Goal: Information Seeking & Learning: Compare options

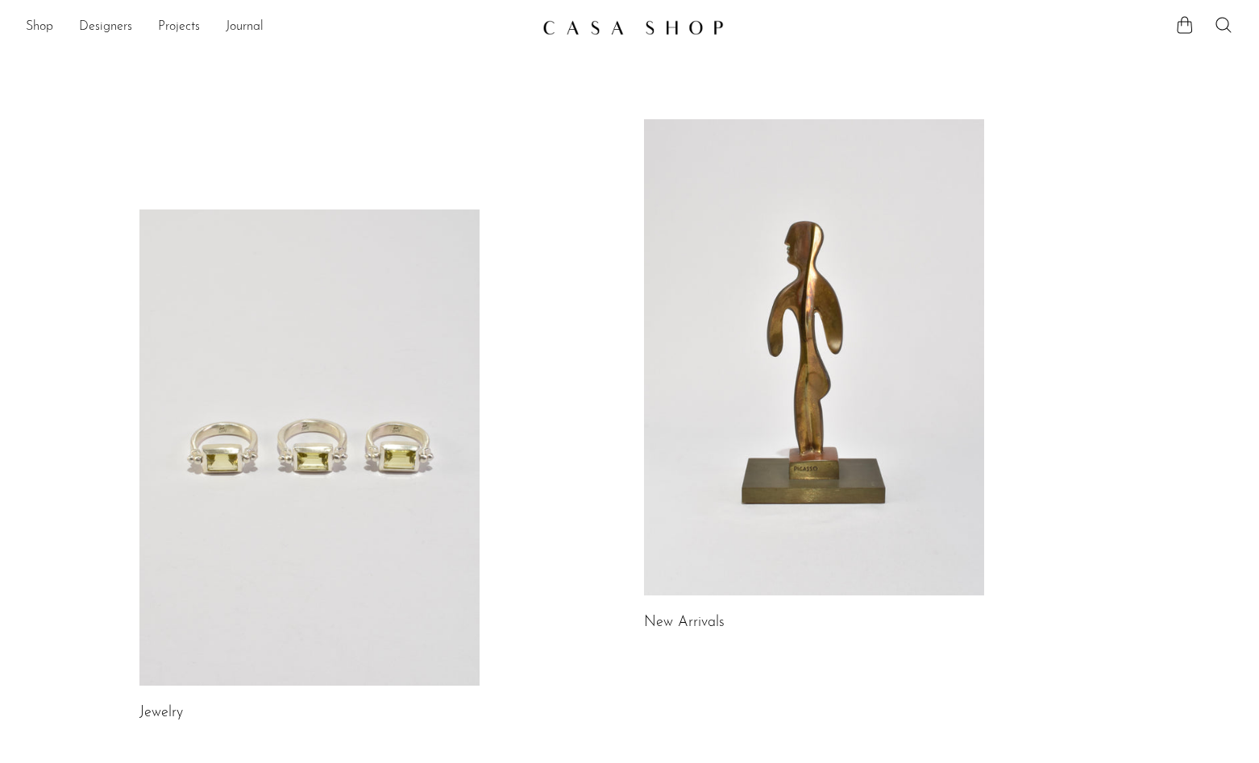
click at [662, 618] on link "New Arrivals" at bounding box center [684, 623] width 81 height 15
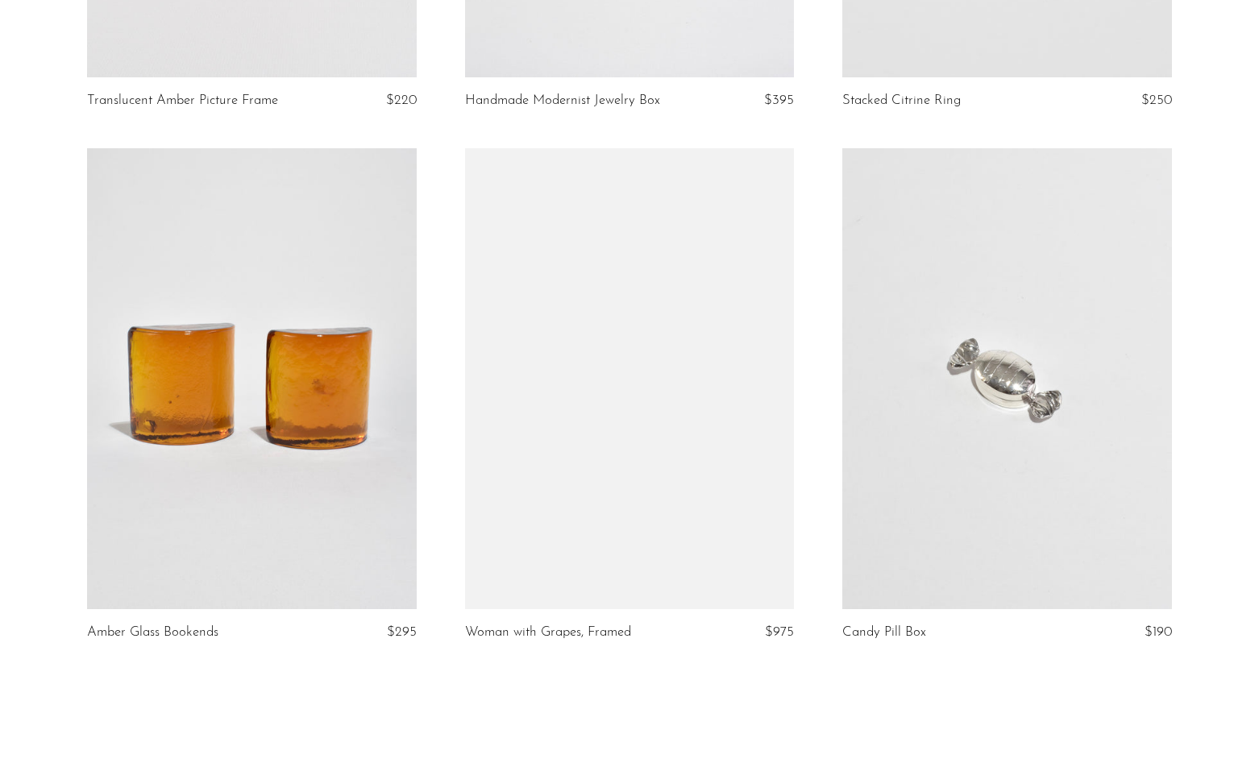
scroll to position [6175, 0]
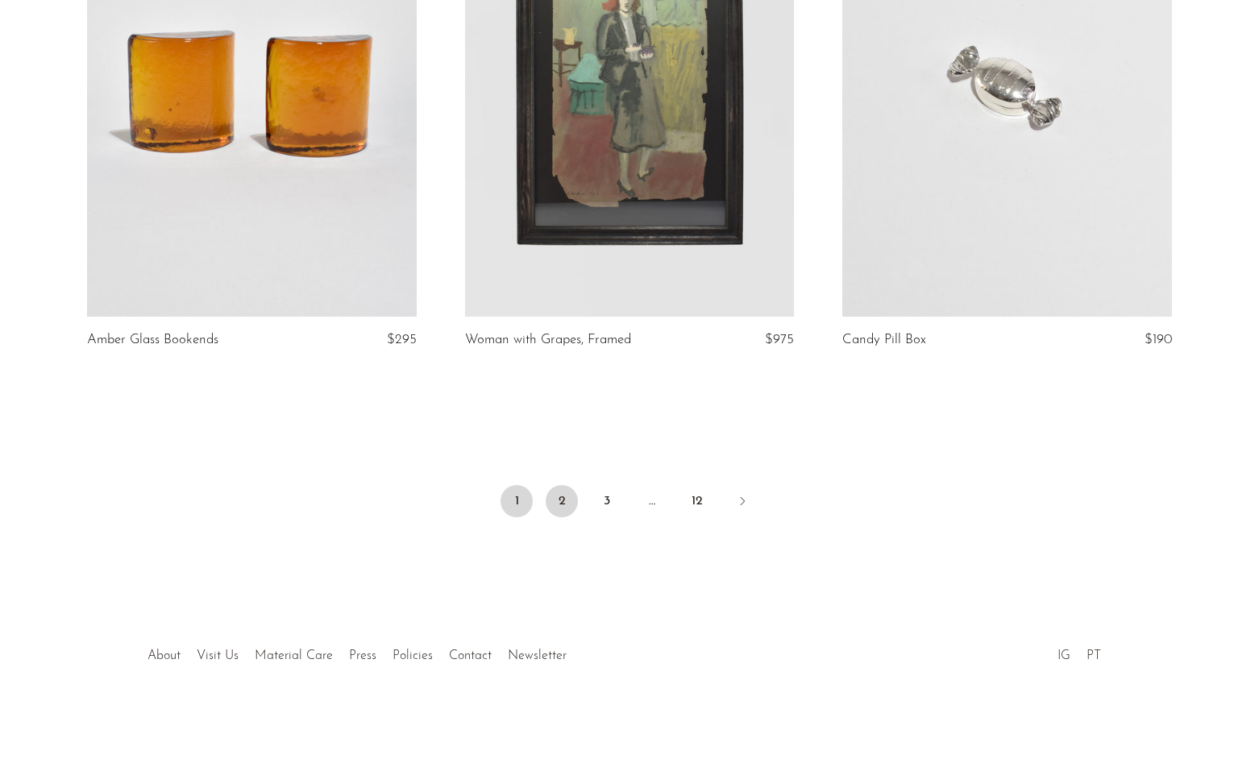
click at [563, 501] on link "2" at bounding box center [561, 501] width 32 height 32
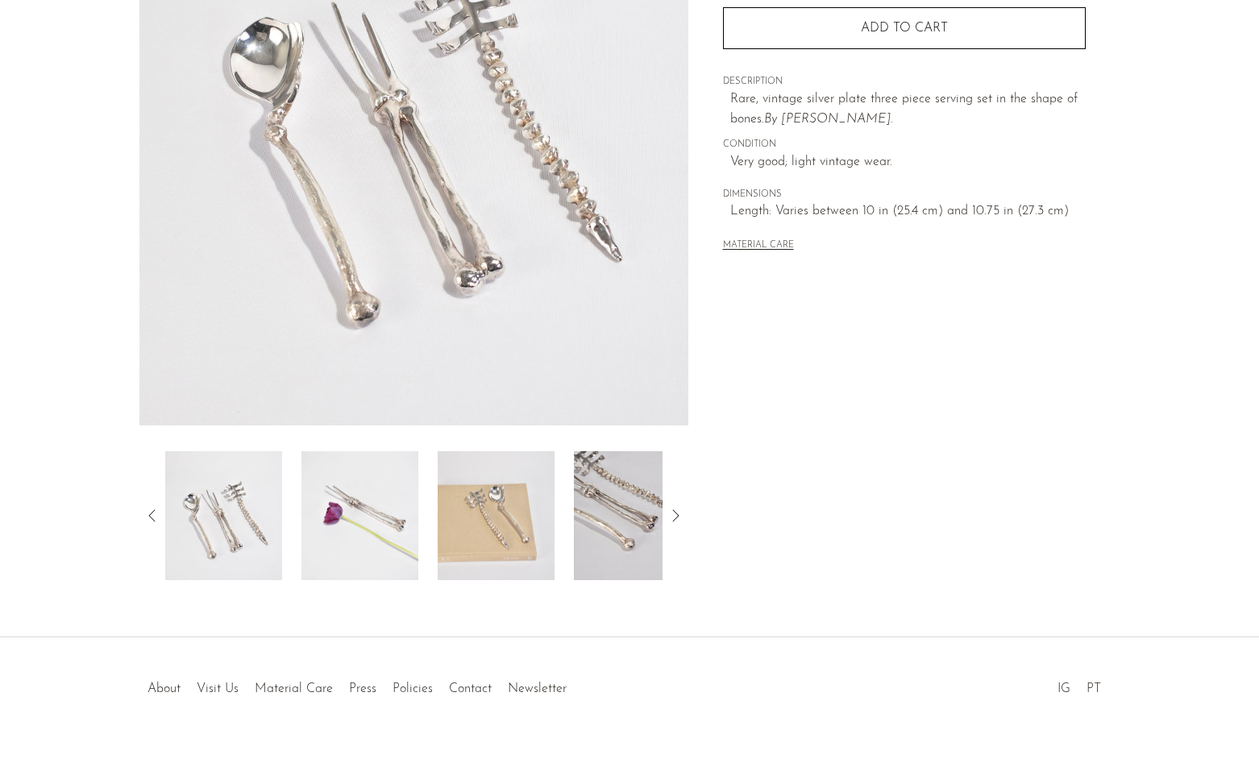
scroll to position [286, 0]
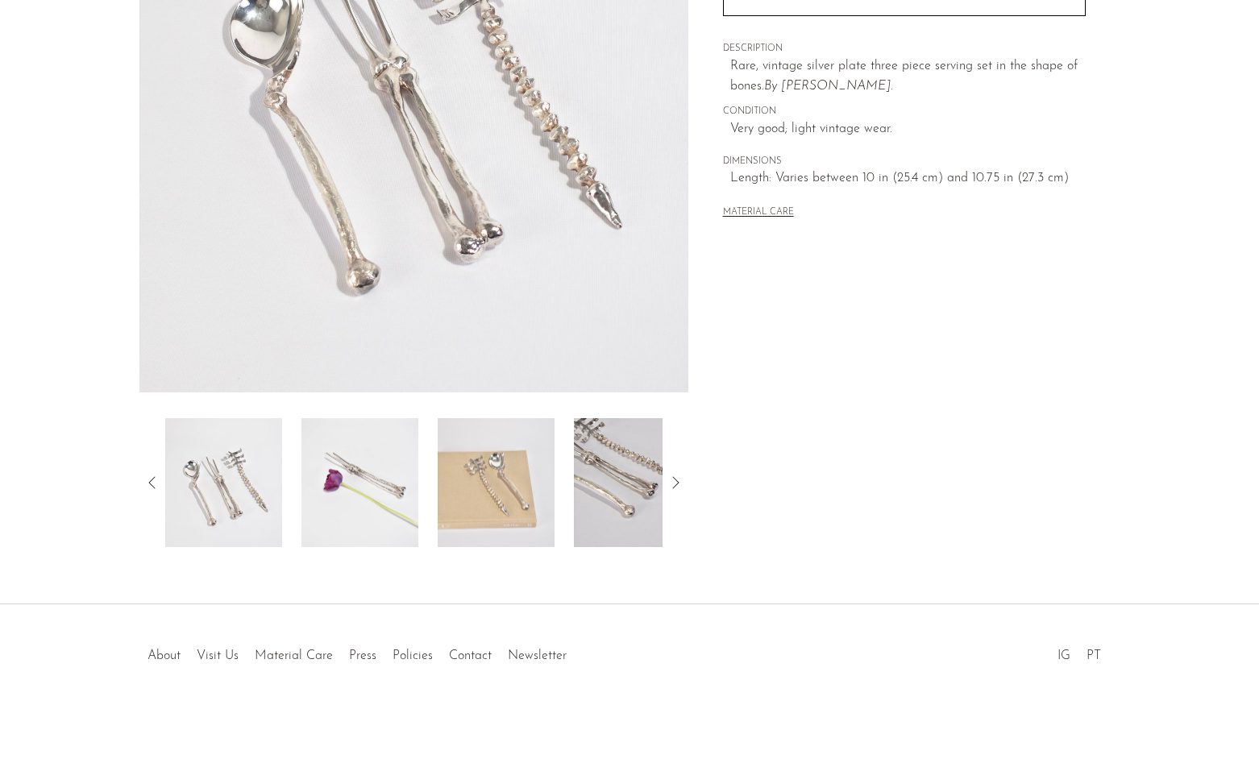
click at [344, 486] on img at bounding box center [359, 482] width 117 height 129
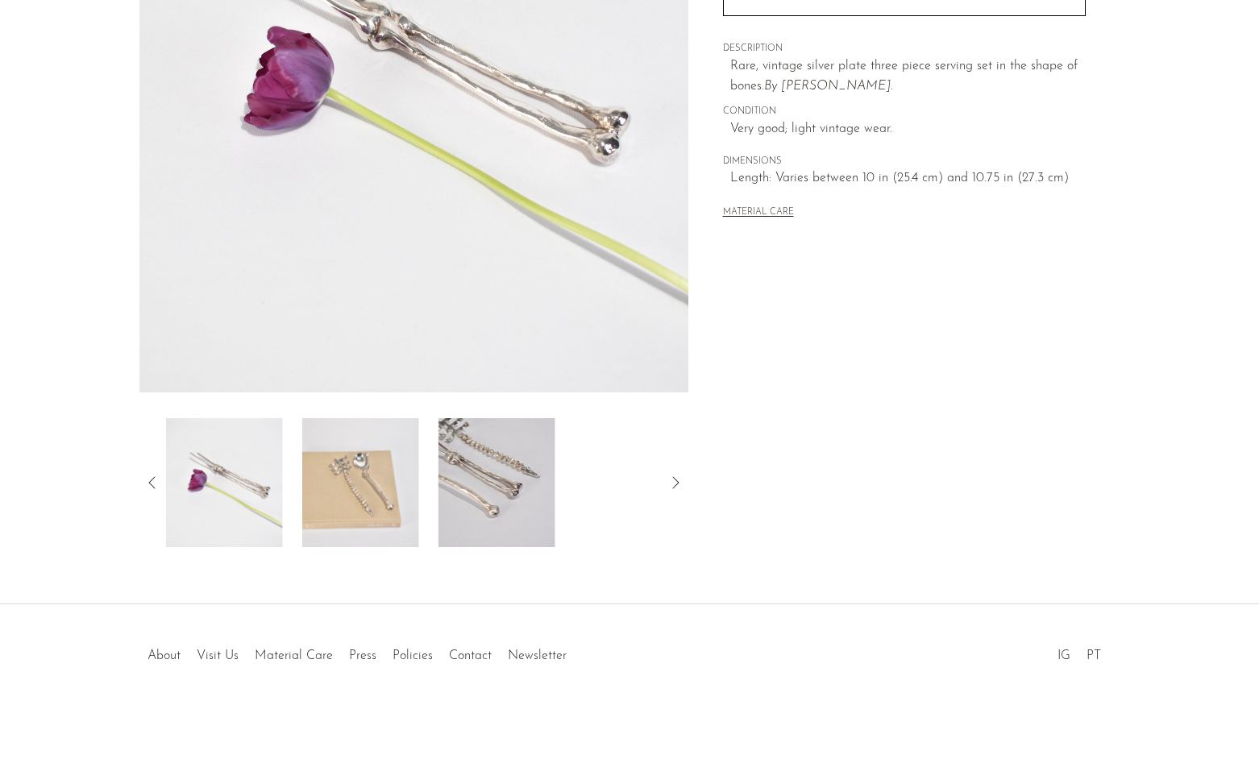
click at [408, 486] on img at bounding box center [360, 482] width 117 height 129
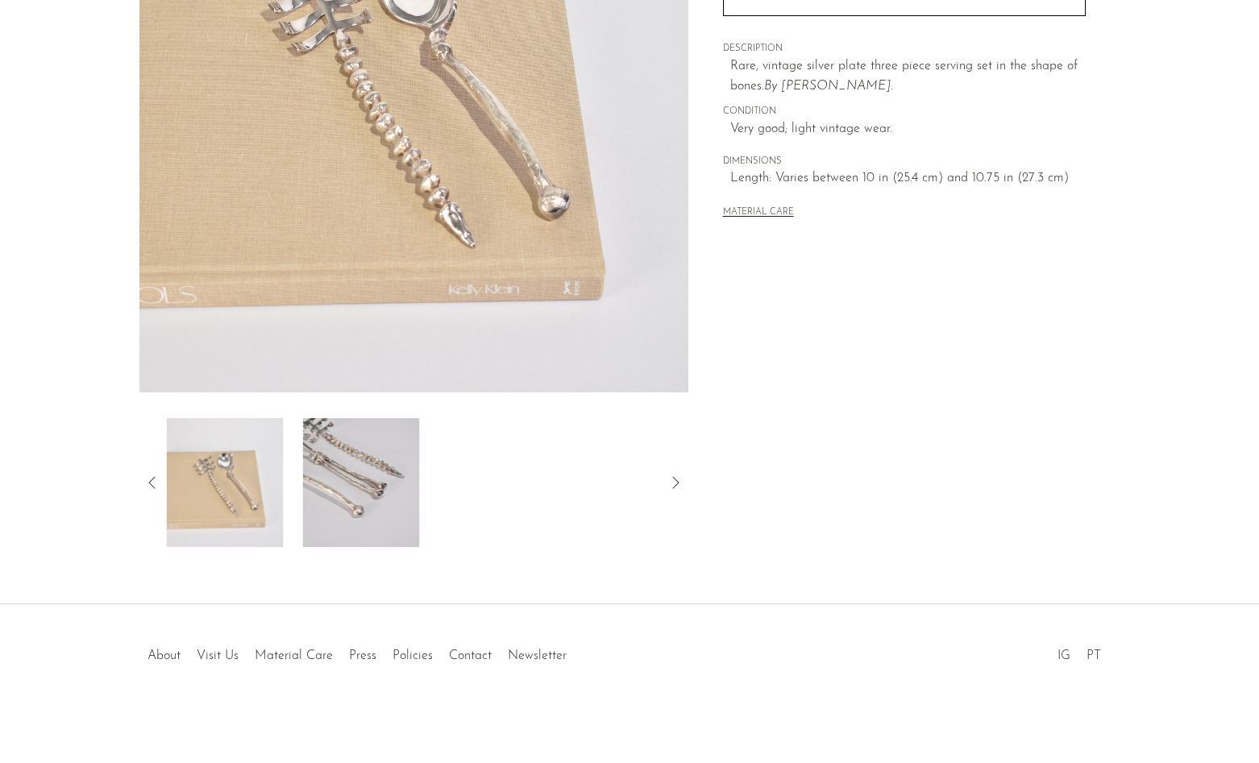
click at [414, 487] on img at bounding box center [361, 482] width 117 height 129
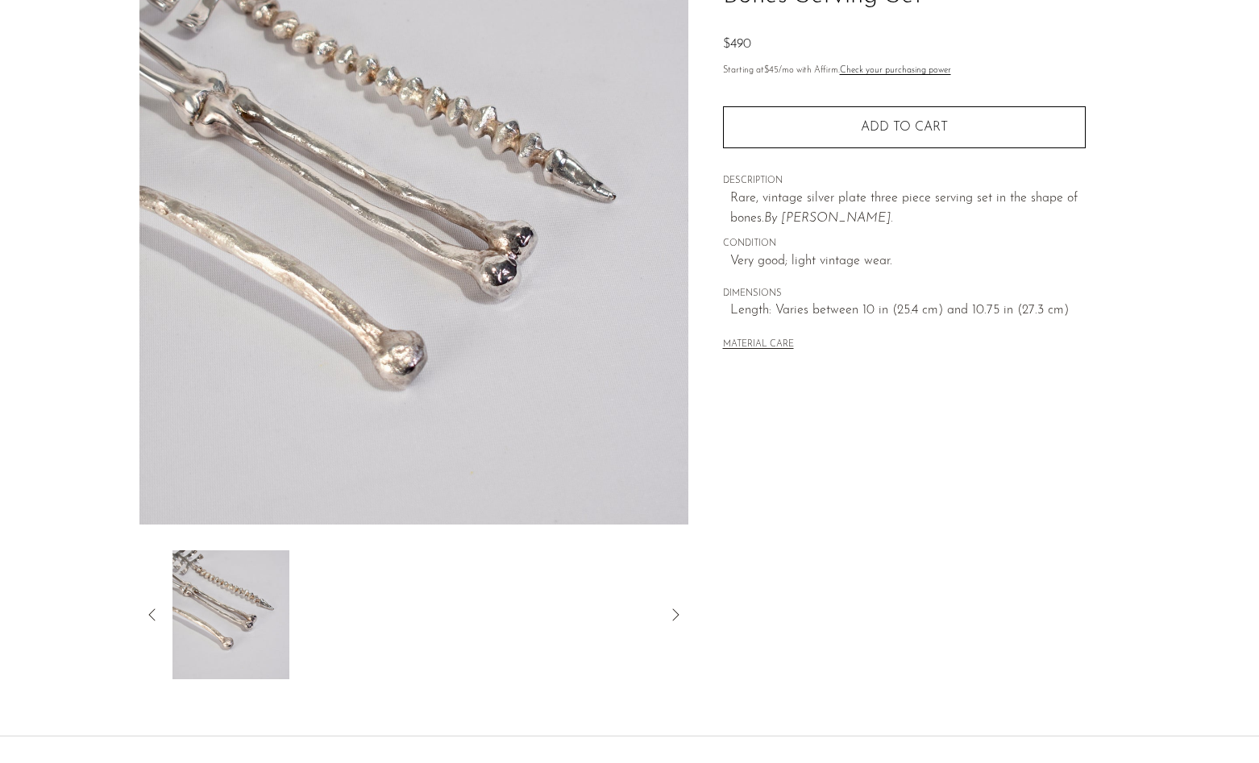
scroll to position [0, 0]
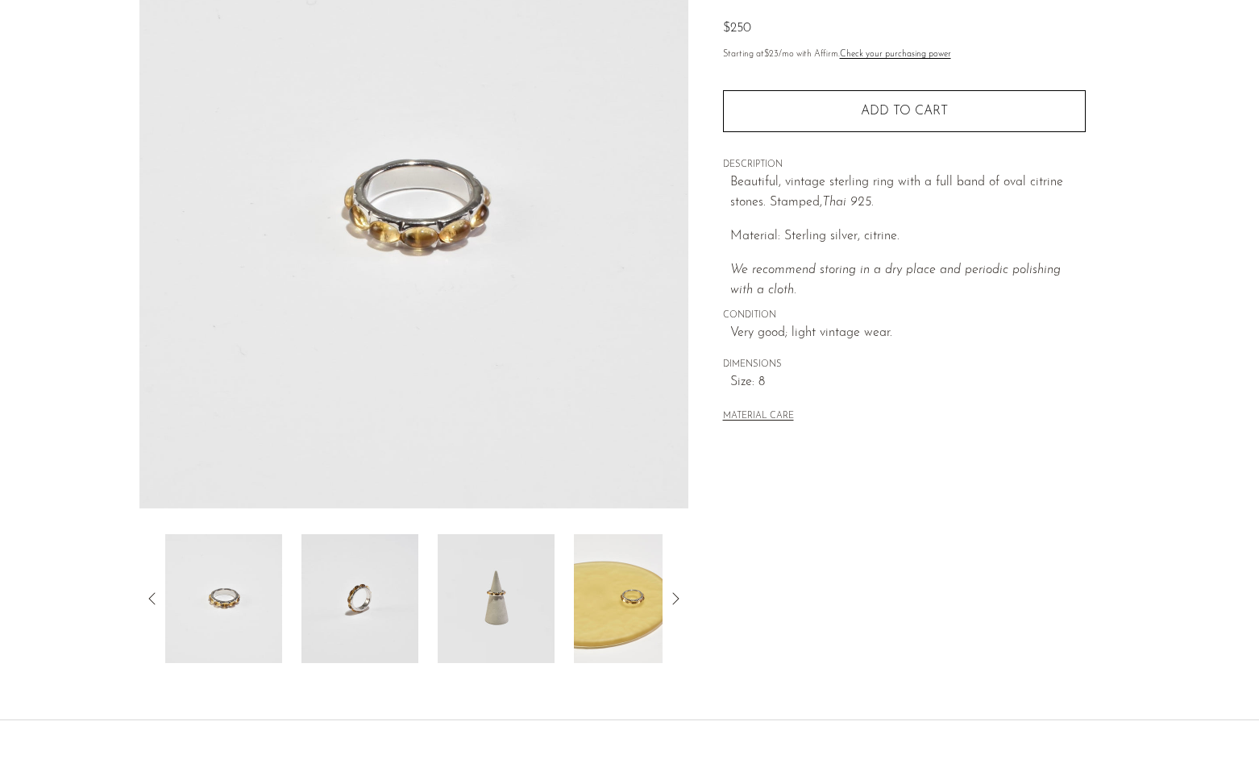
scroll to position [172, 0]
click at [354, 584] on img at bounding box center [359, 597] width 117 height 129
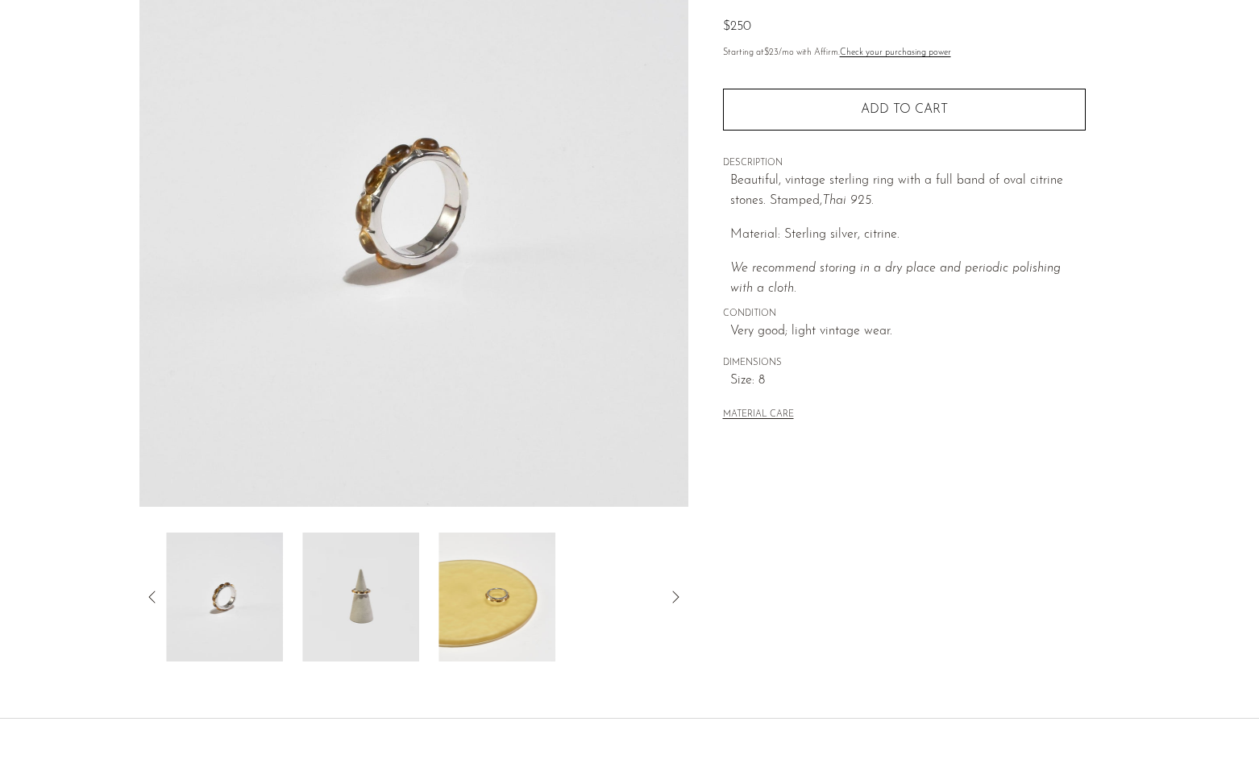
click at [379, 591] on img at bounding box center [360, 597] width 117 height 129
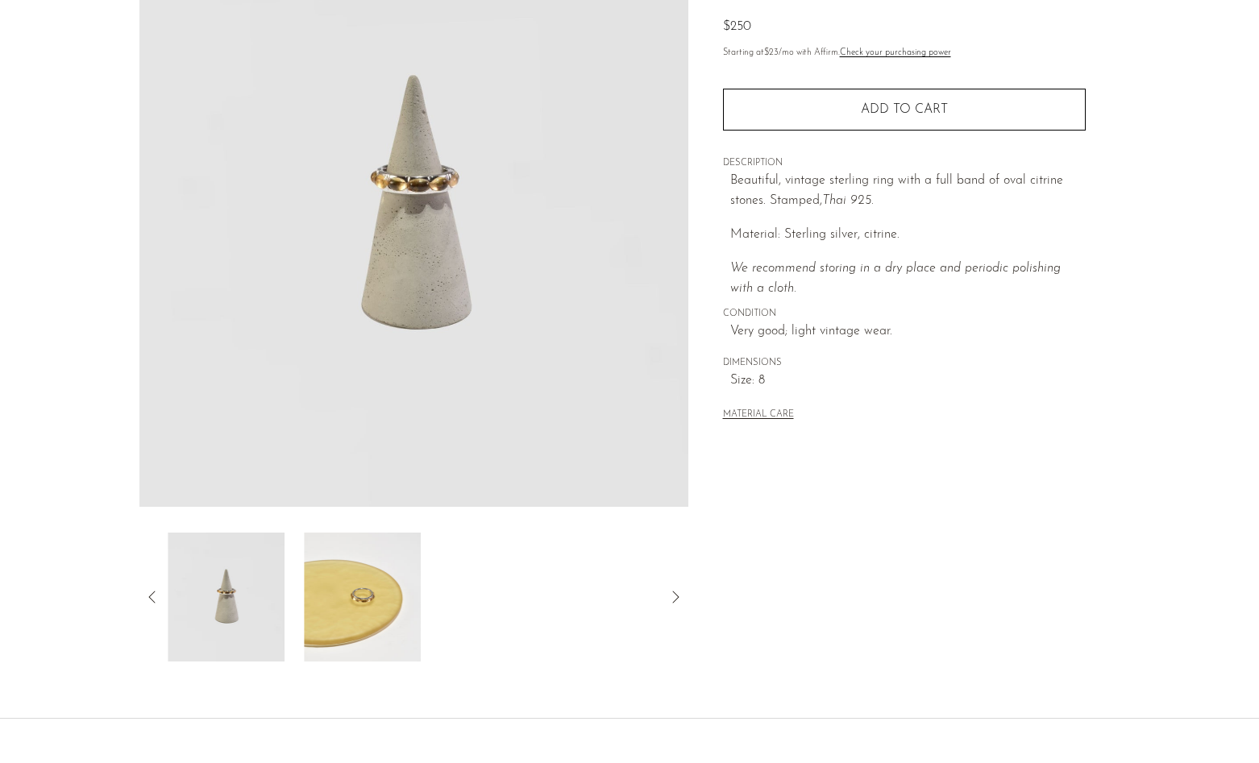
click at [386, 595] on img at bounding box center [362, 597] width 117 height 129
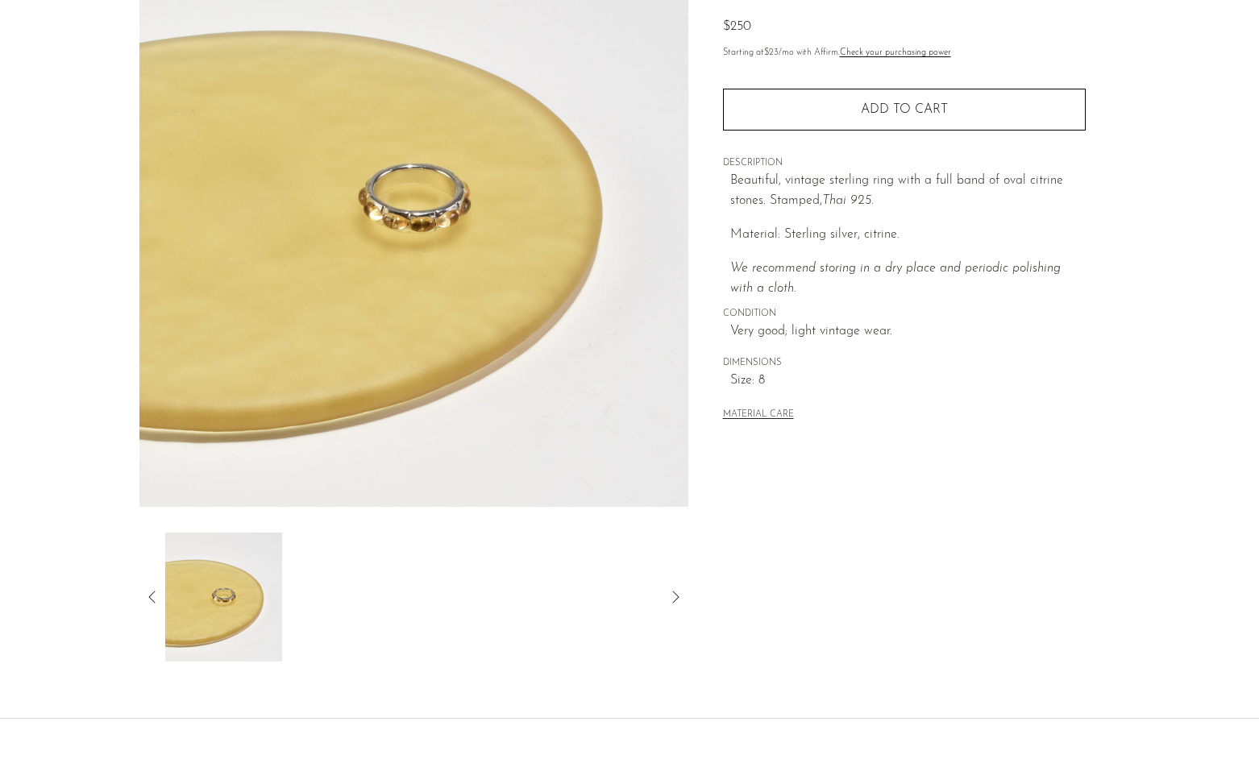
click at [152, 599] on icon at bounding box center [152, 596] width 19 height 19
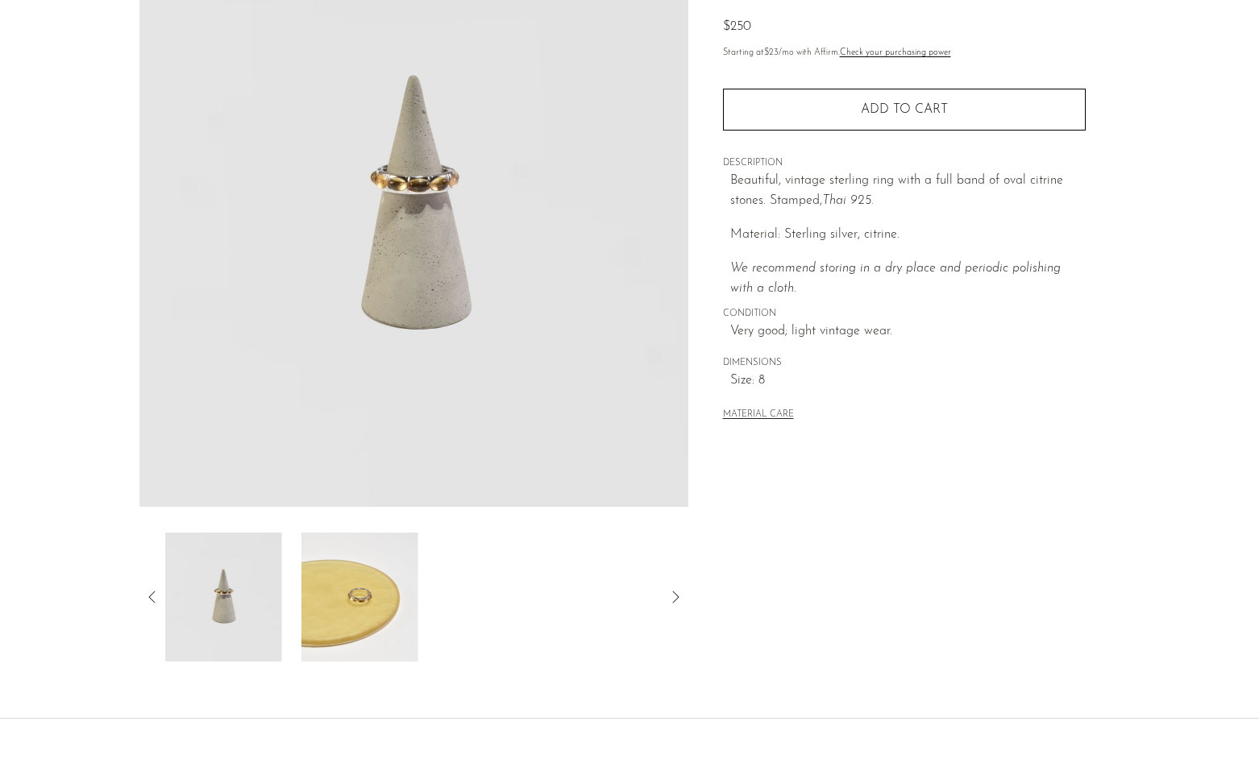
click at [222, 604] on img at bounding box center [223, 597] width 117 height 129
click at [156, 597] on icon at bounding box center [152, 596] width 19 height 19
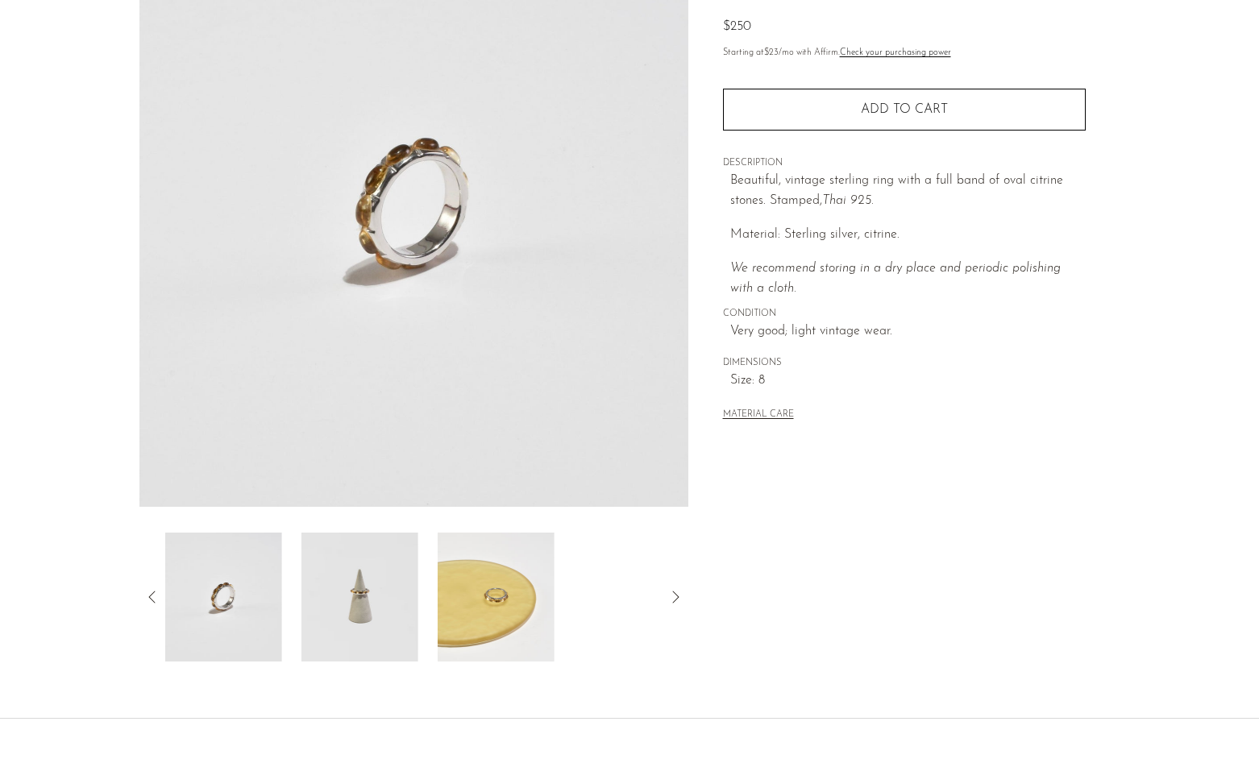
click at [237, 597] on img at bounding box center [223, 597] width 117 height 129
click at [152, 591] on icon at bounding box center [152, 596] width 19 height 19
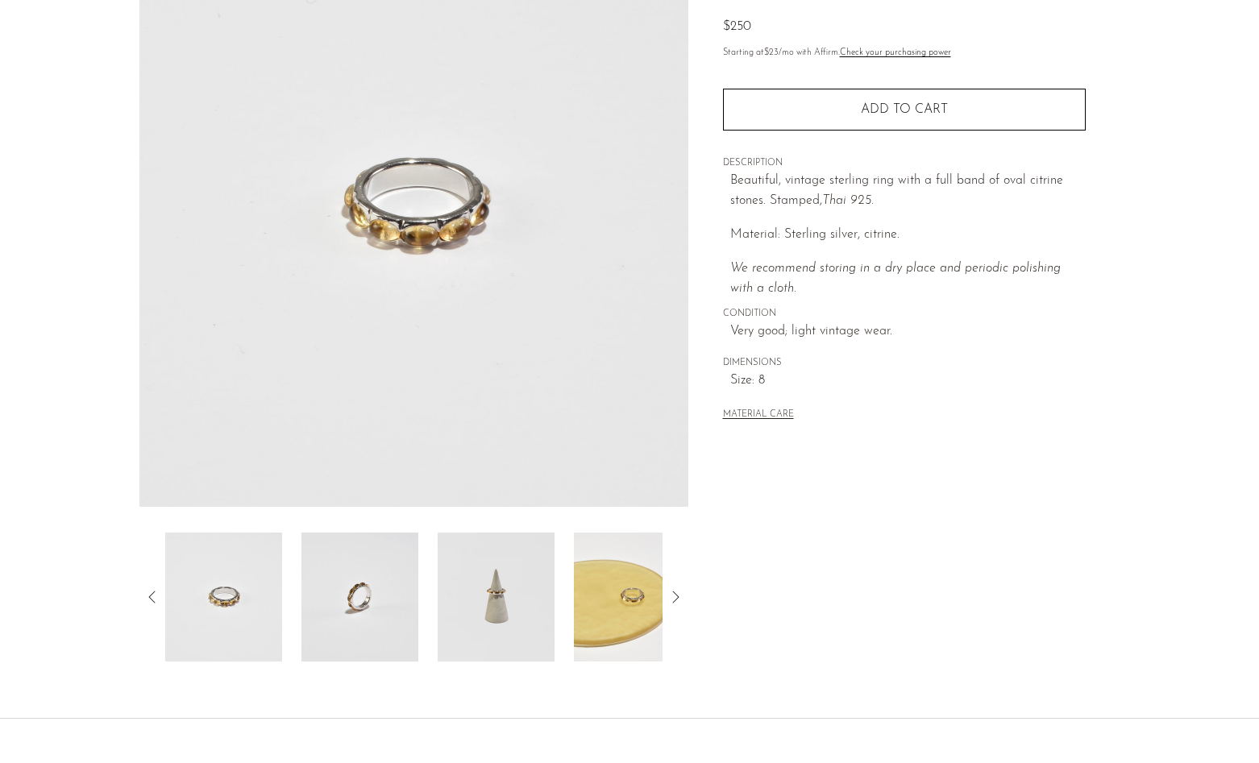
click at [289, 593] on div at bounding box center [413, 597] width 497 height 129
click at [233, 599] on img at bounding box center [223, 597] width 117 height 129
click at [156, 599] on icon at bounding box center [152, 596] width 19 height 19
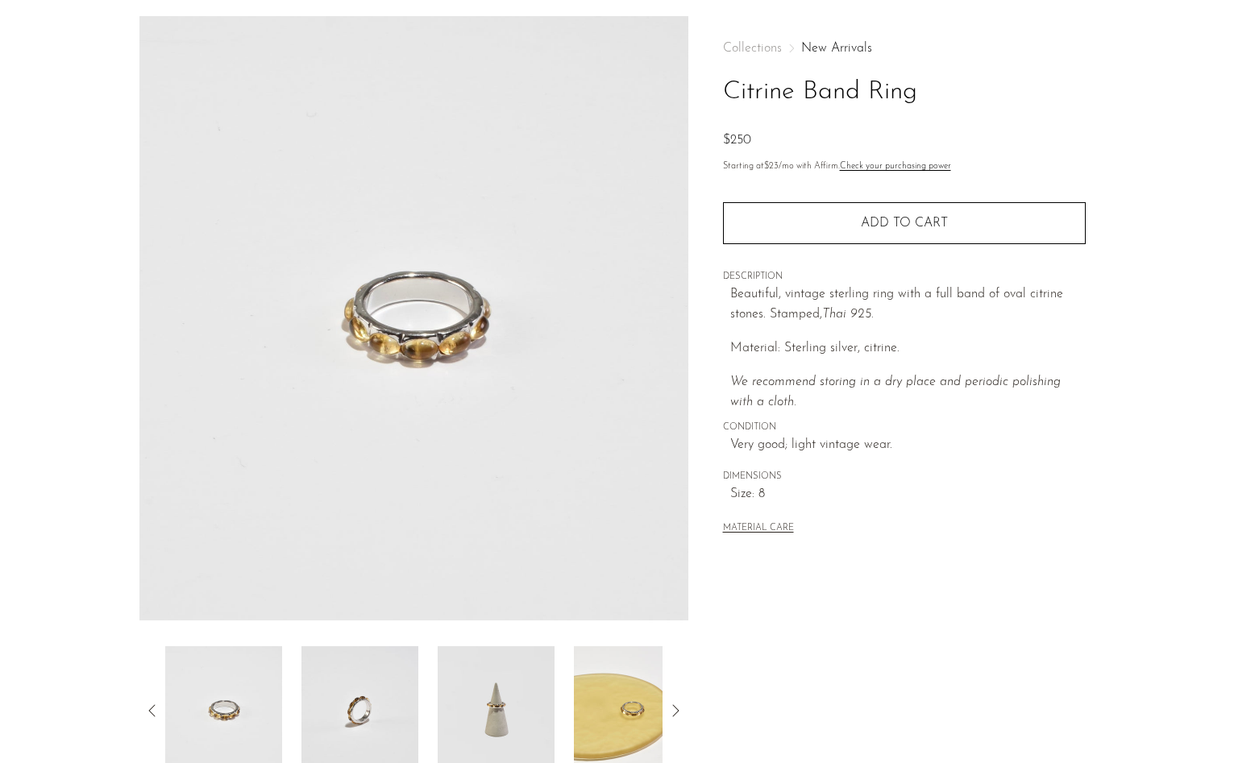
scroll to position [0, 0]
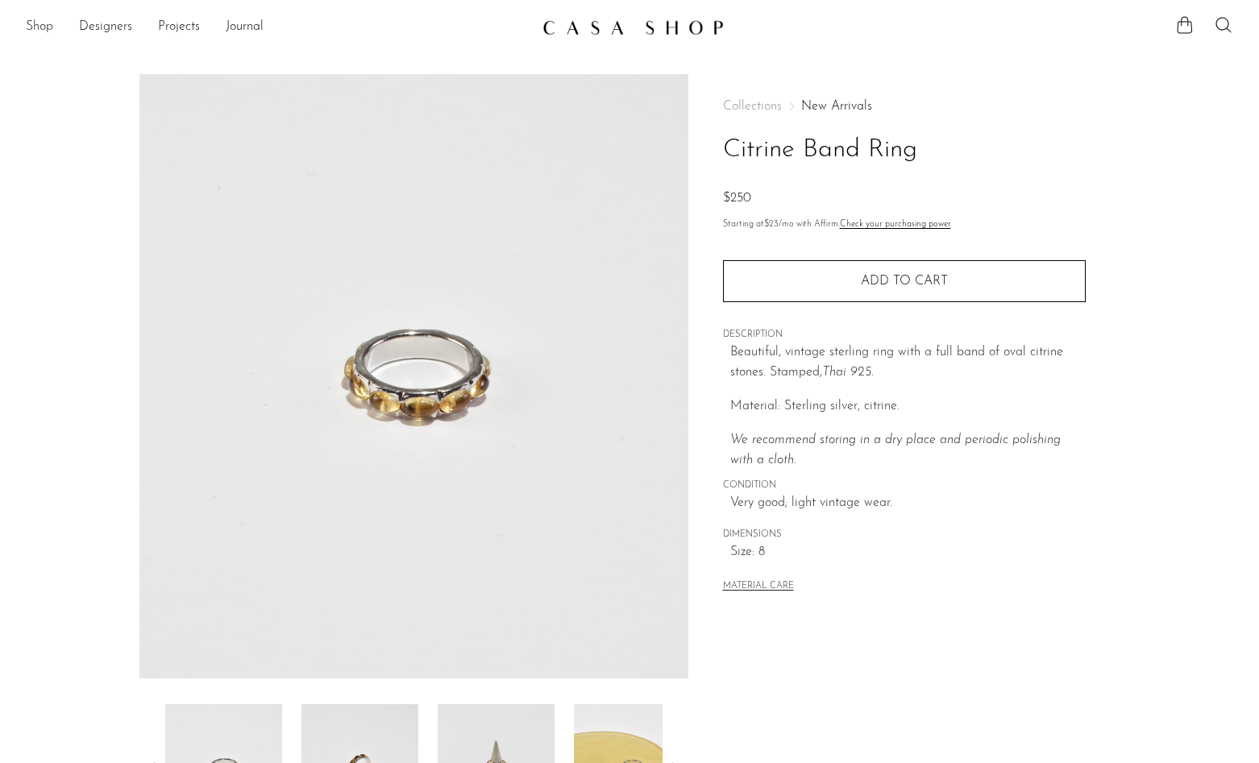
click at [41, 26] on link "Shop" at bounding box center [39, 27] width 27 height 21
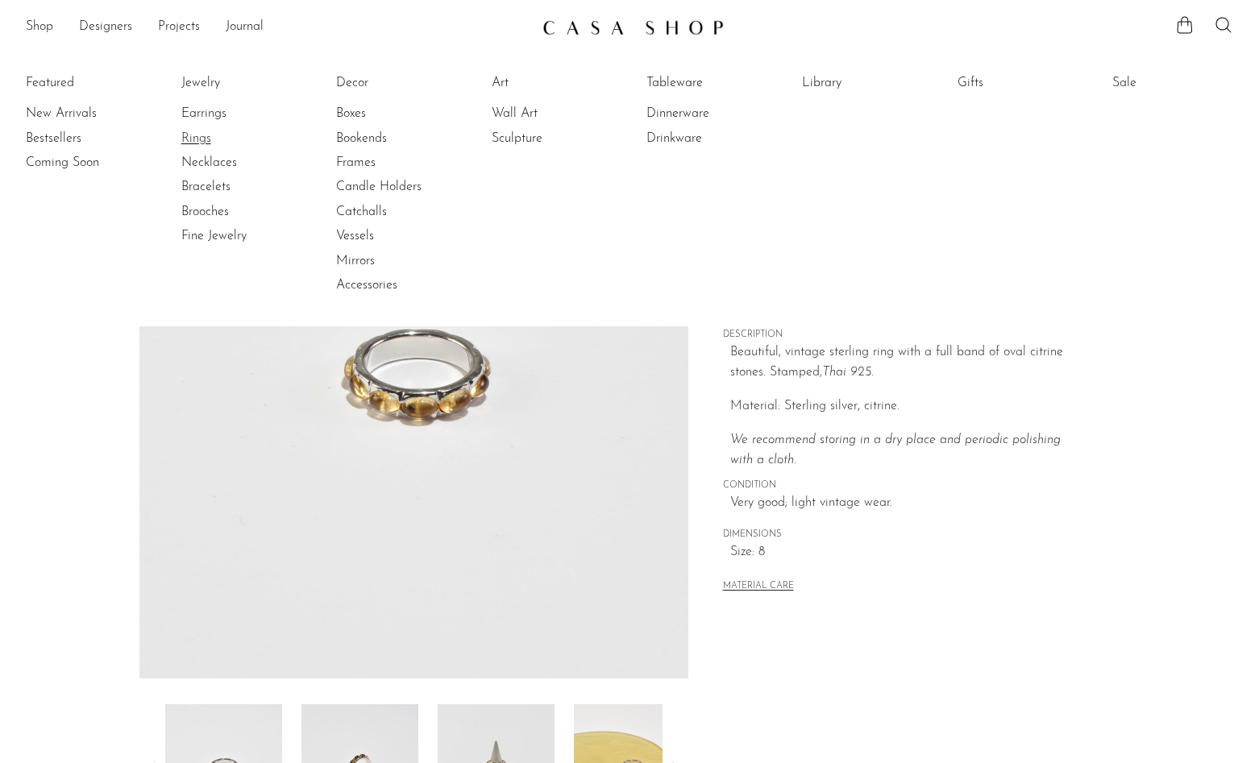
click at [199, 137] on link "Rings" at bounding box center [241, 139] width 121 height 18
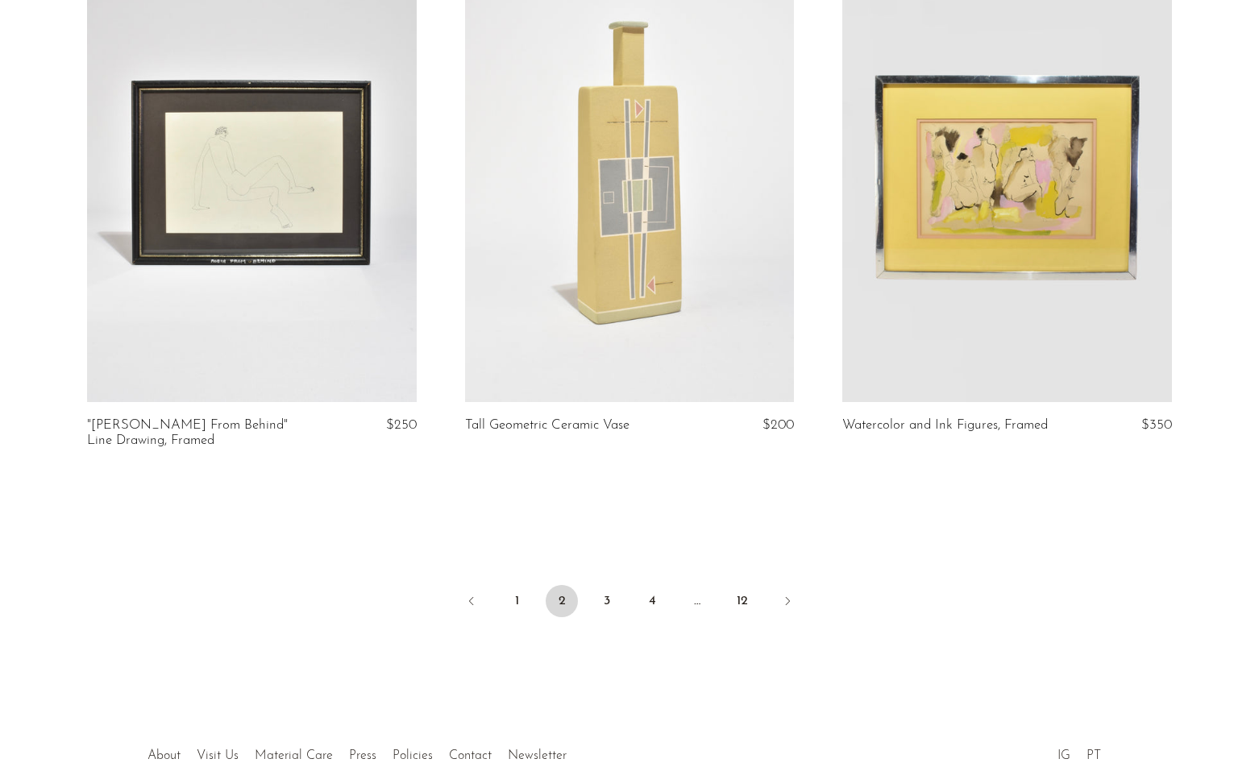
scroll to position [6156, 0]
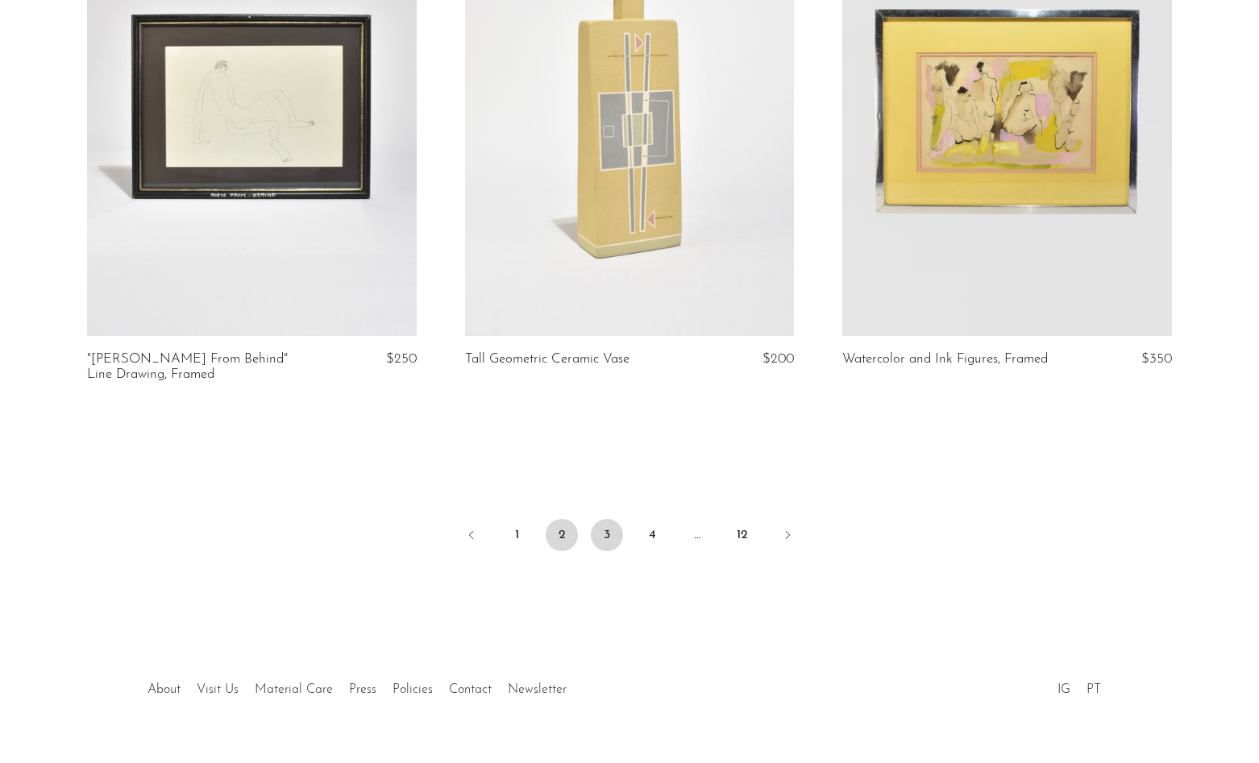
click at [598, 529] on link "3" at bounding box center [607, 535] width 32 height 32
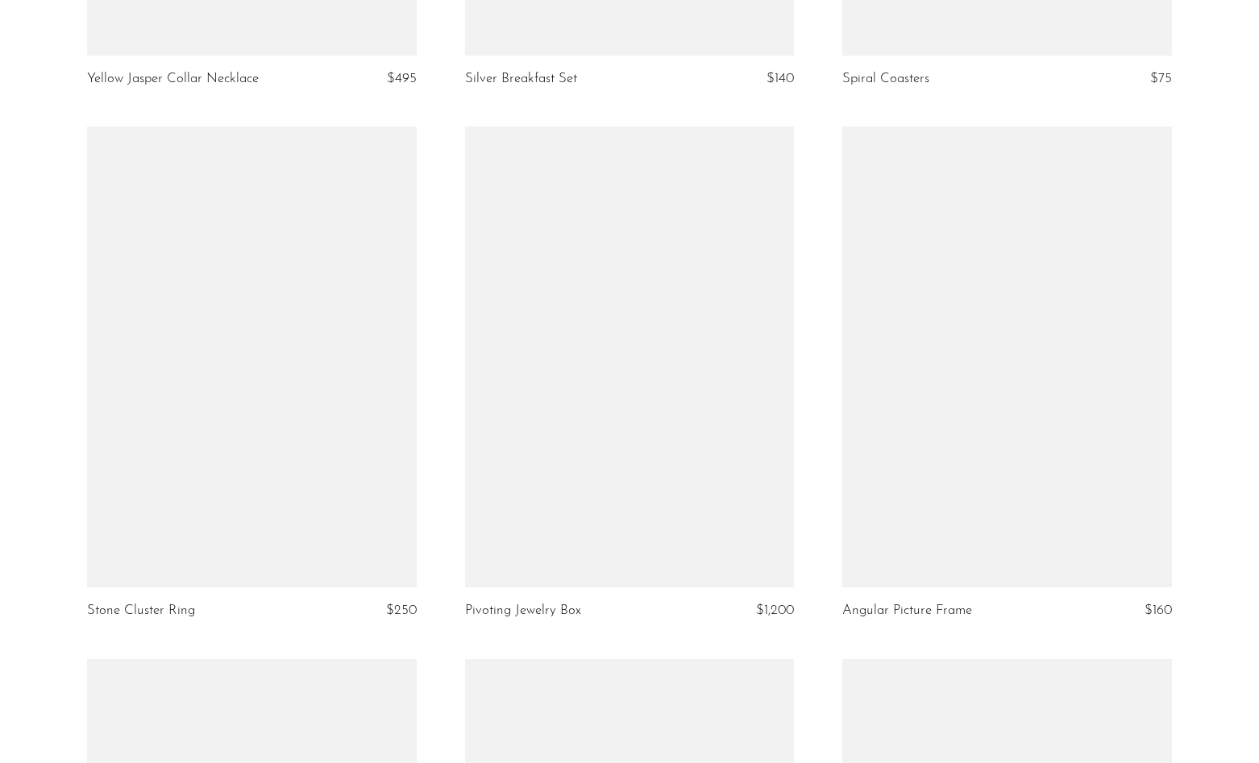
scroll to position [3780, 0]
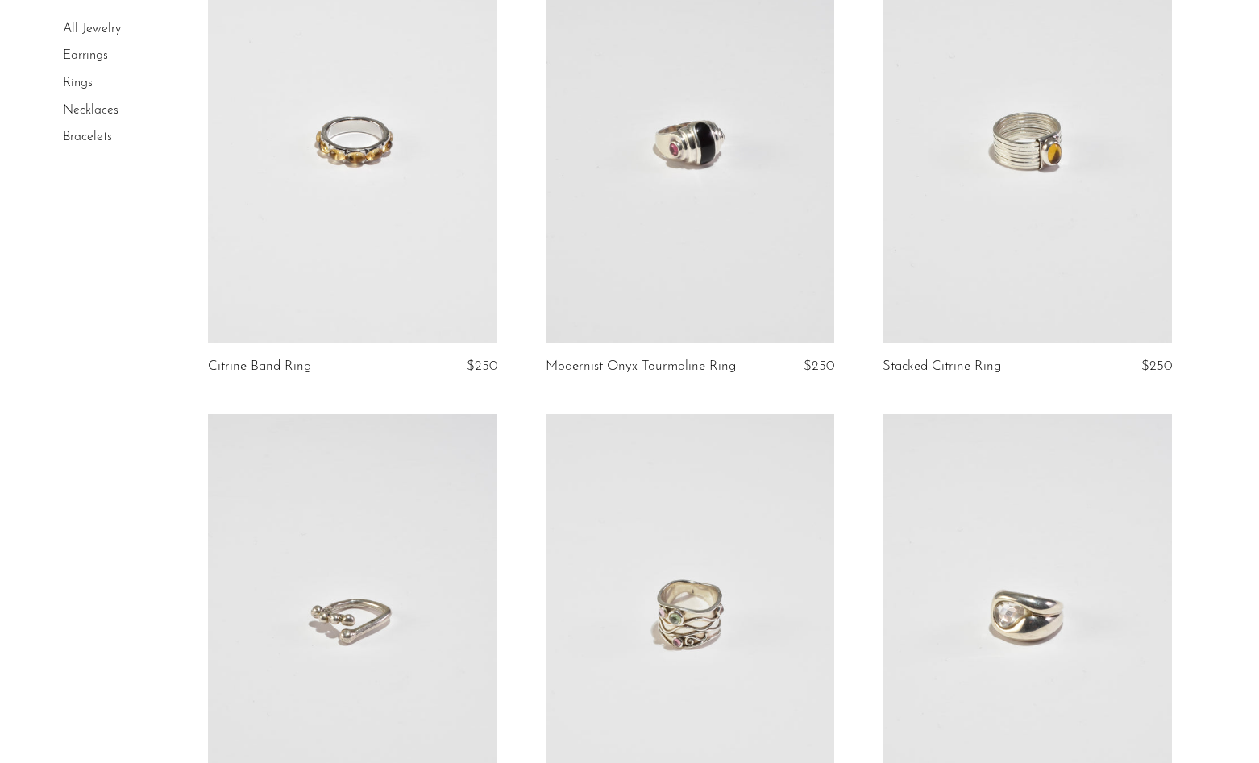
scroll to position [373, 0]
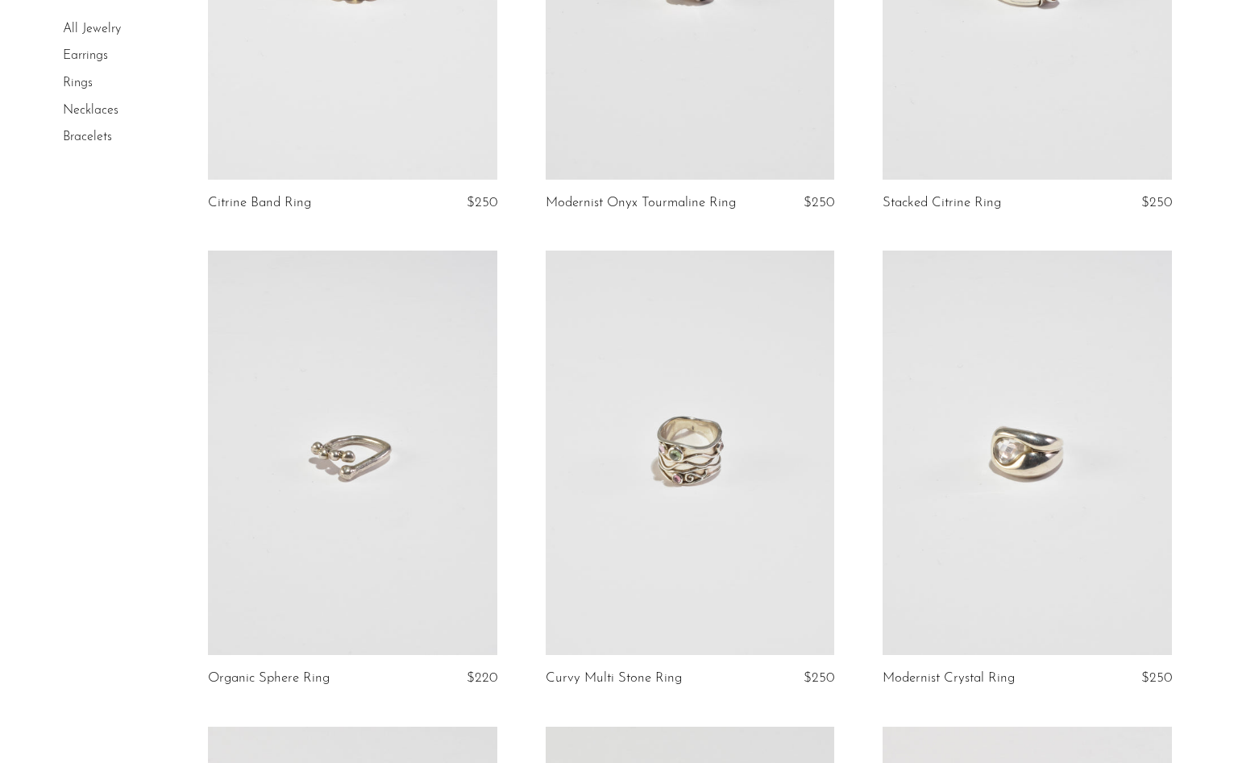
click at [518, 535] on article "Organic Sphere Ring $220" at bounding box center [353, 488] width 338 height 475
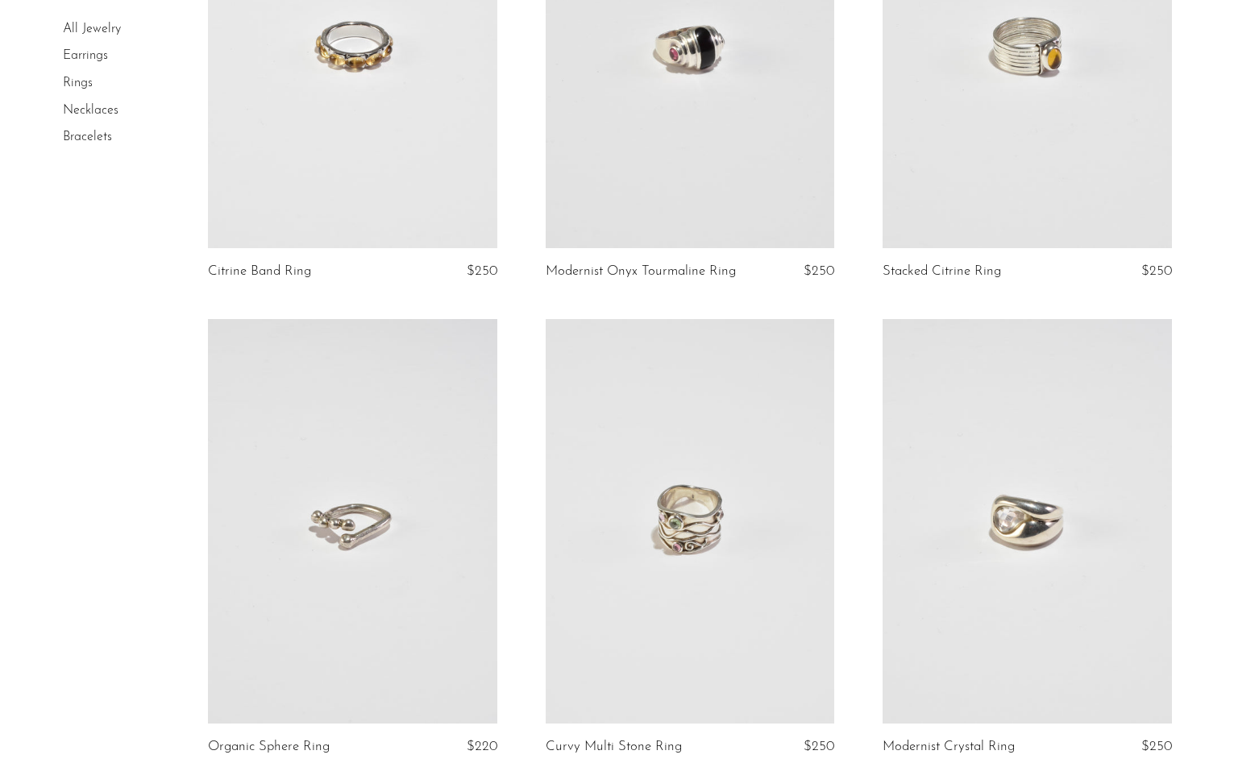
scroll to position [0, 0]
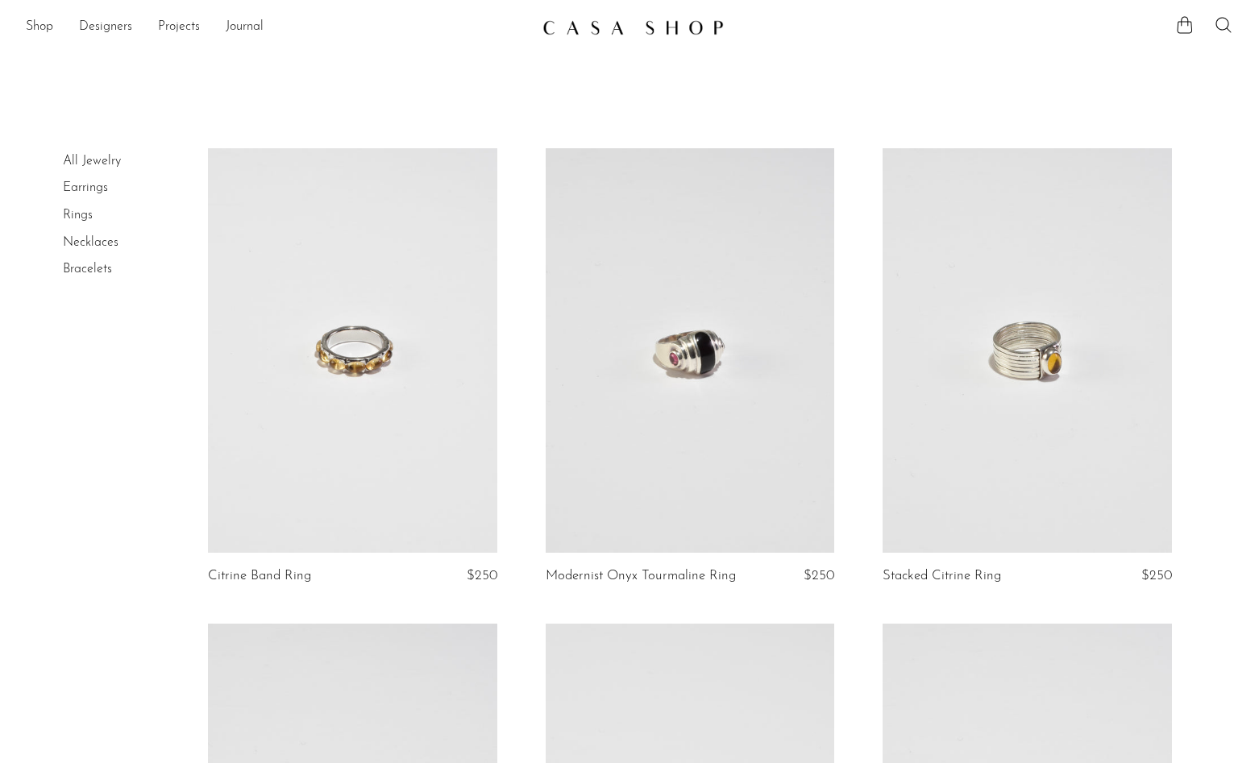
click at [101, 240] on link "Necklaces" at bounding box center [91, 242] width 56 height 13
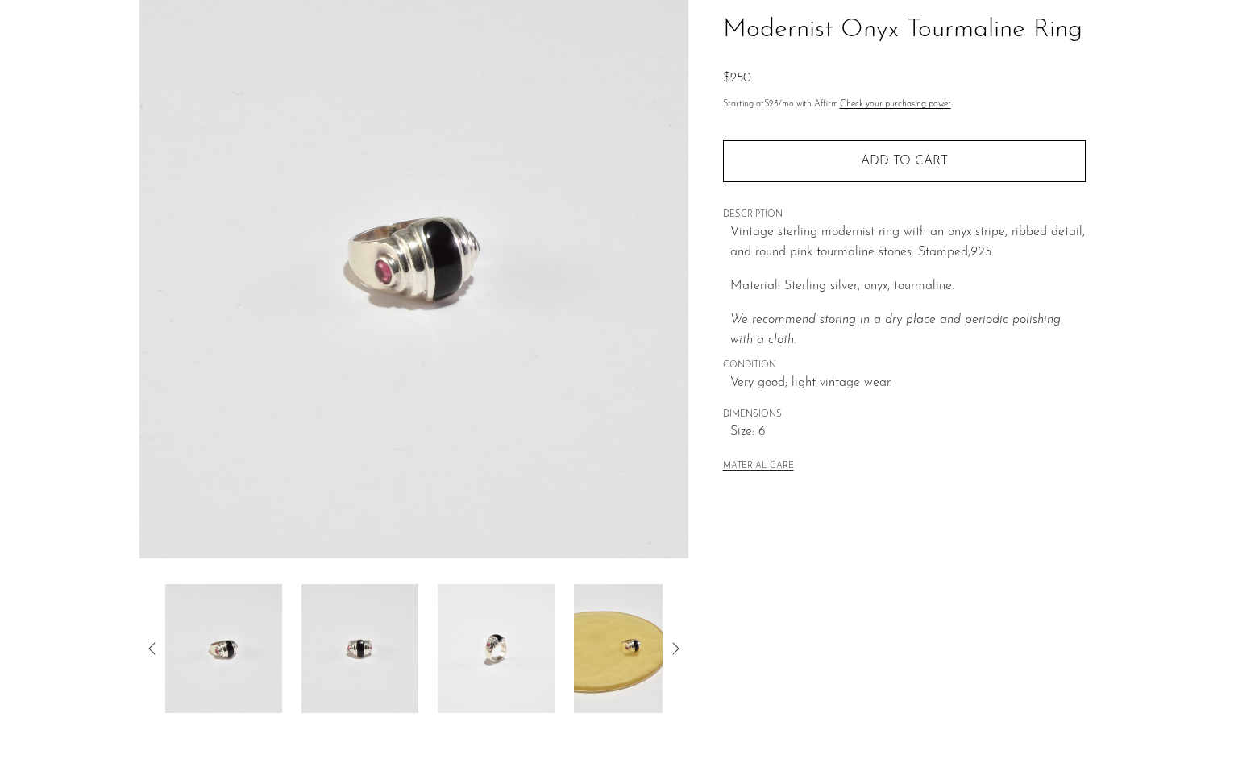
scroll to position [286, 0]
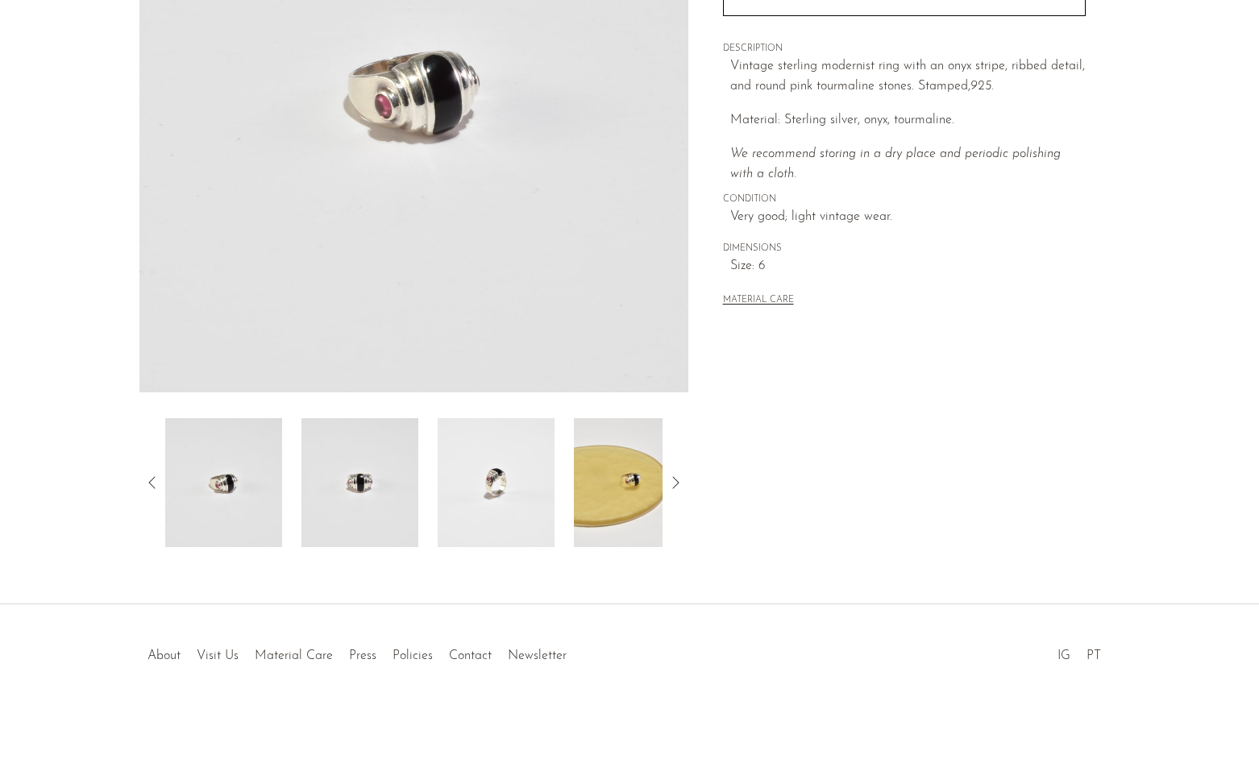
click at [450, 462] on img at bounding box center [496, 482] width 117 height 129
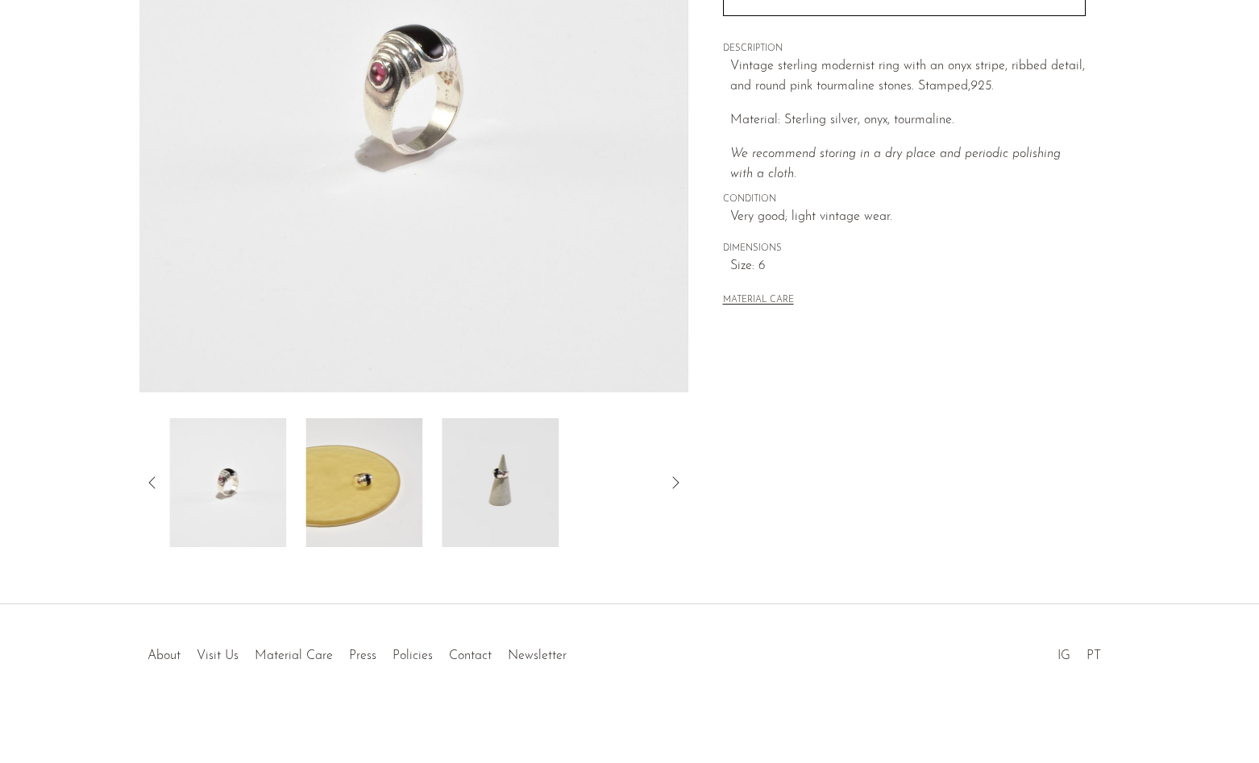
click at [333, 471] on img at bounding box center [363, 482] width 117 height 129
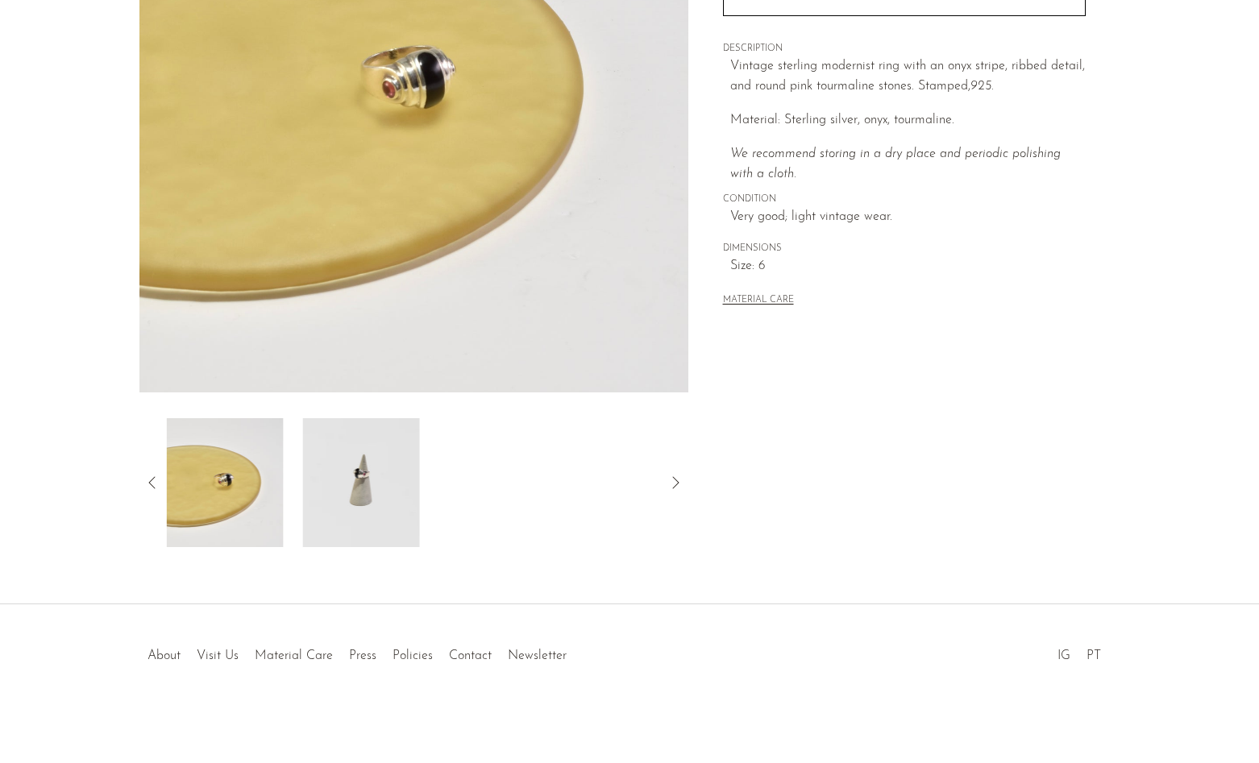
click at [375, 479] on img at bounding box center [361, 482] width 117 height 129
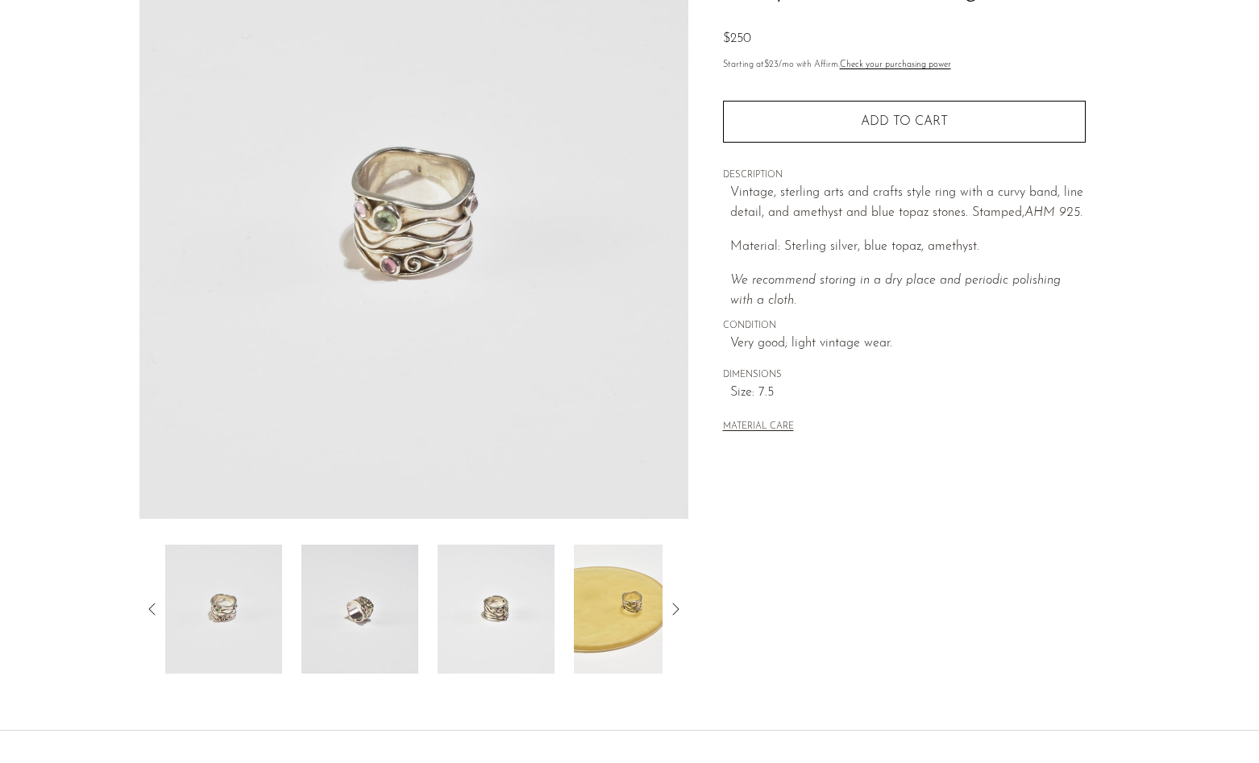
scroll to position [164, 0]
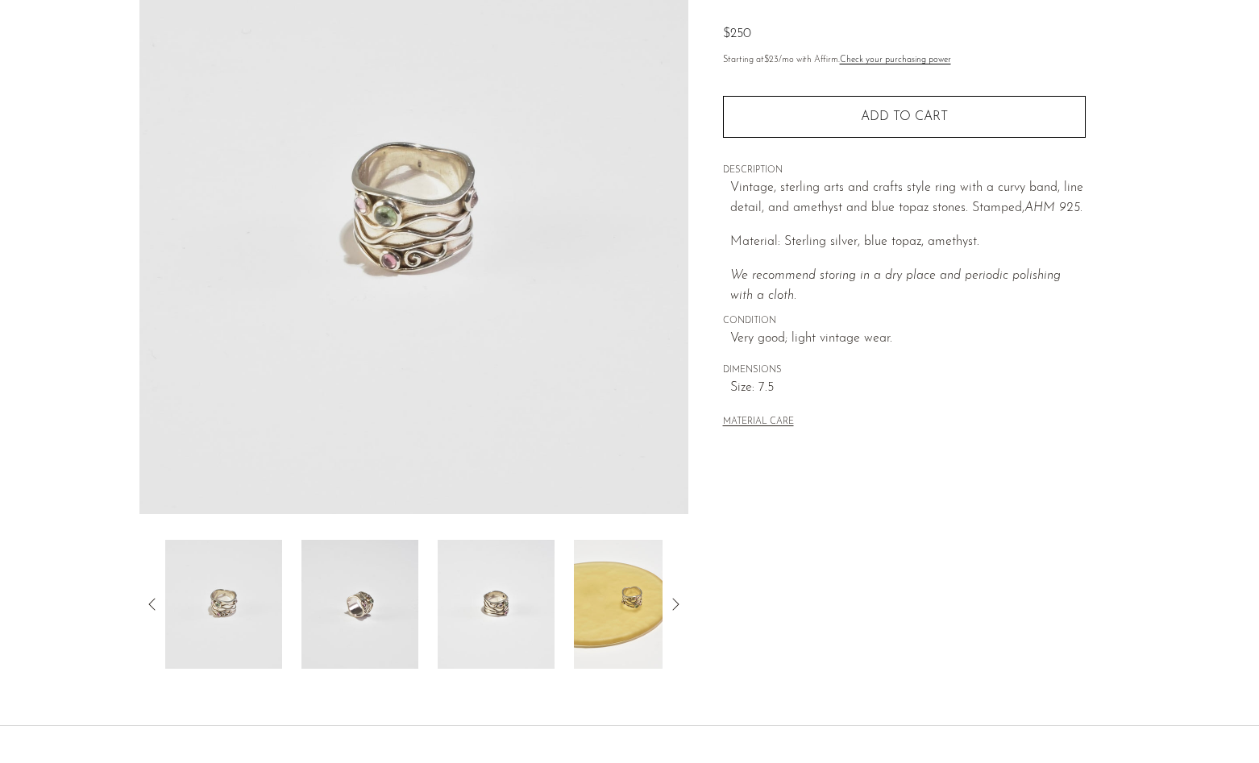
click at [357, 591] on img at bounding box center [359, 604] width 117 height 129
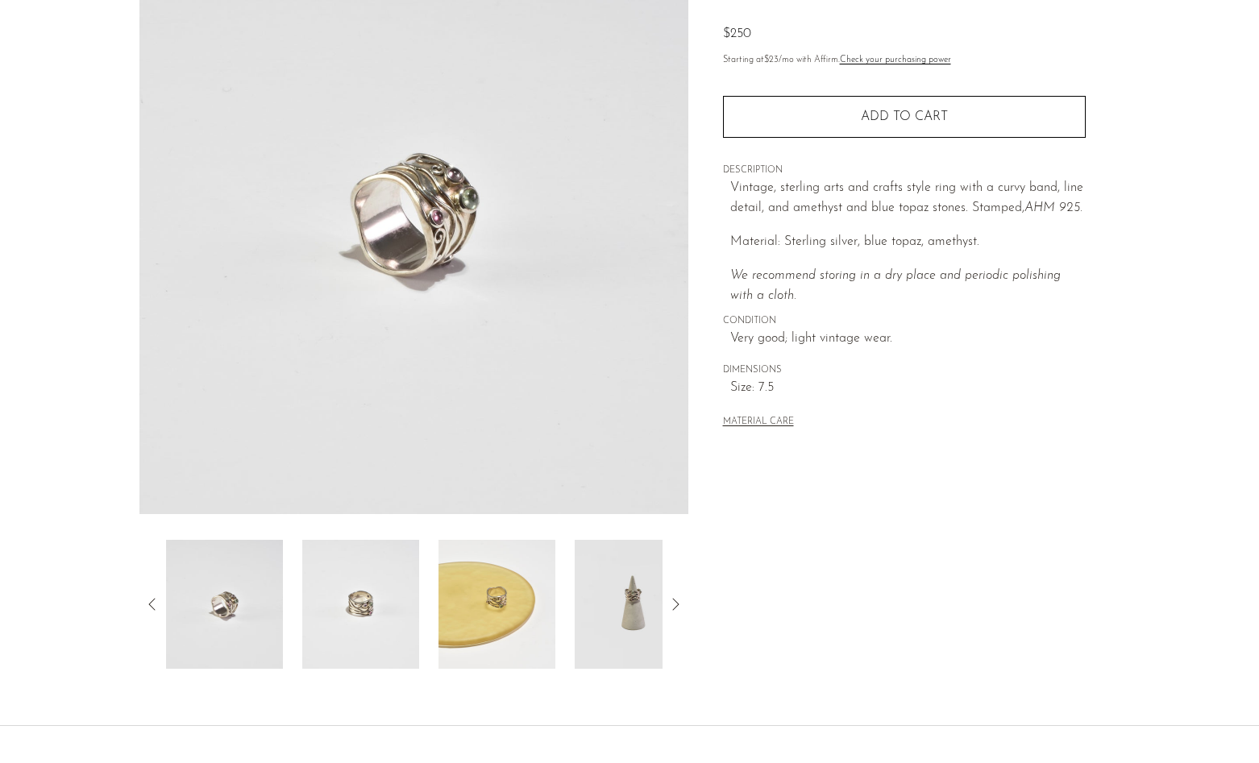
click at [357, 591] on img at bounding box center [360, 604] width 117 height 129
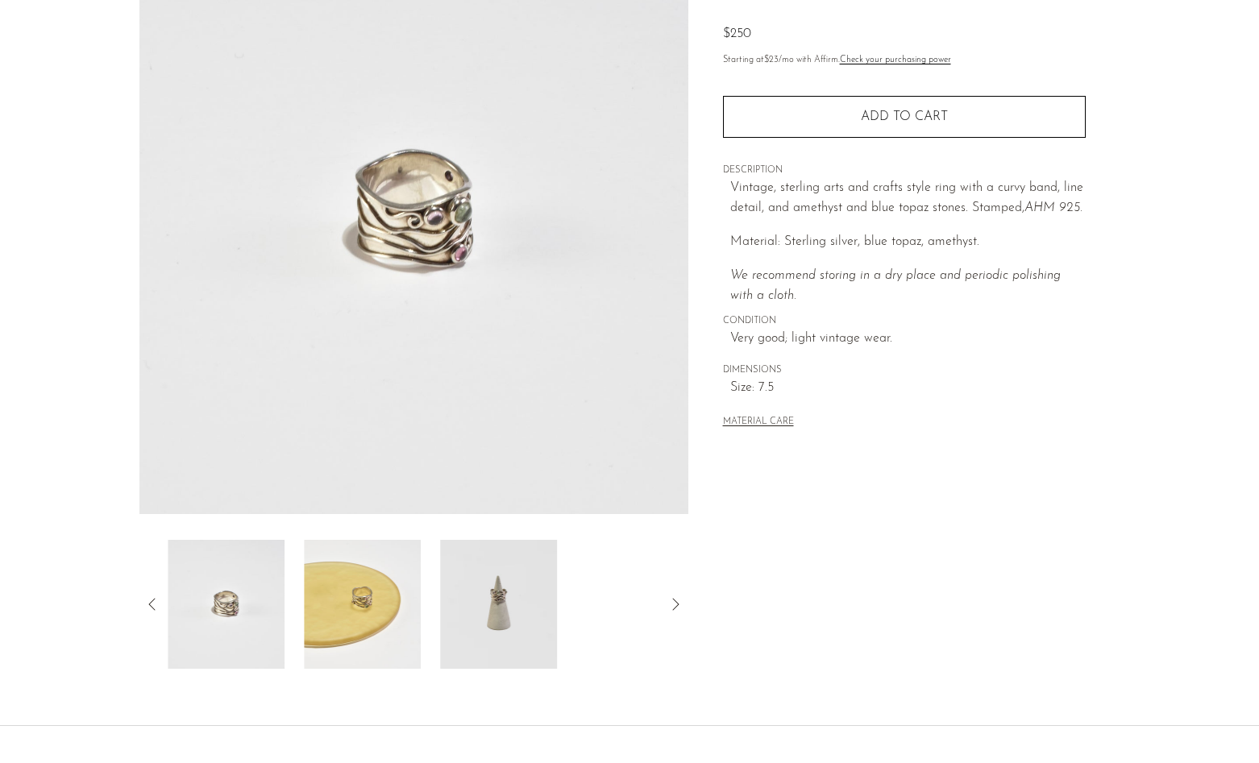
click at [357, 591] on img at bounding box center [362, 604] width 117 height 129
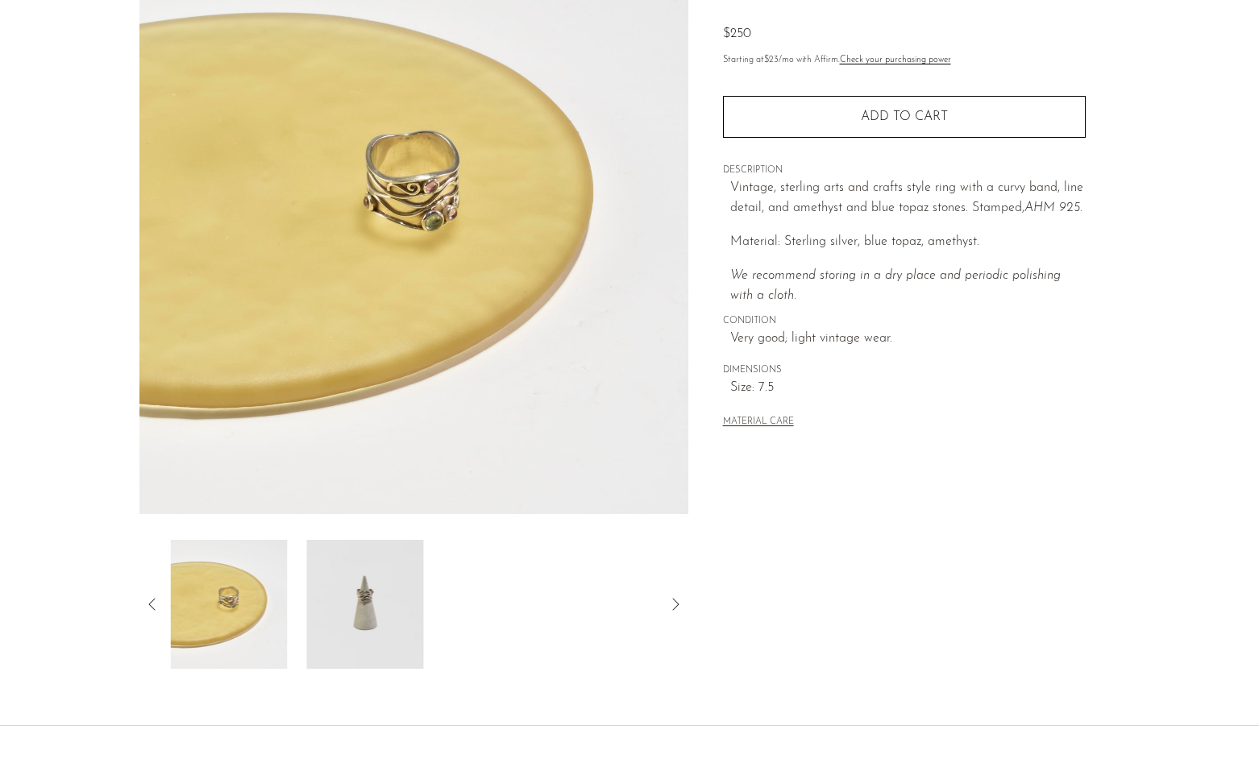
click at [357, 591] on img at bounding box center [365, 604] width 117 height 129
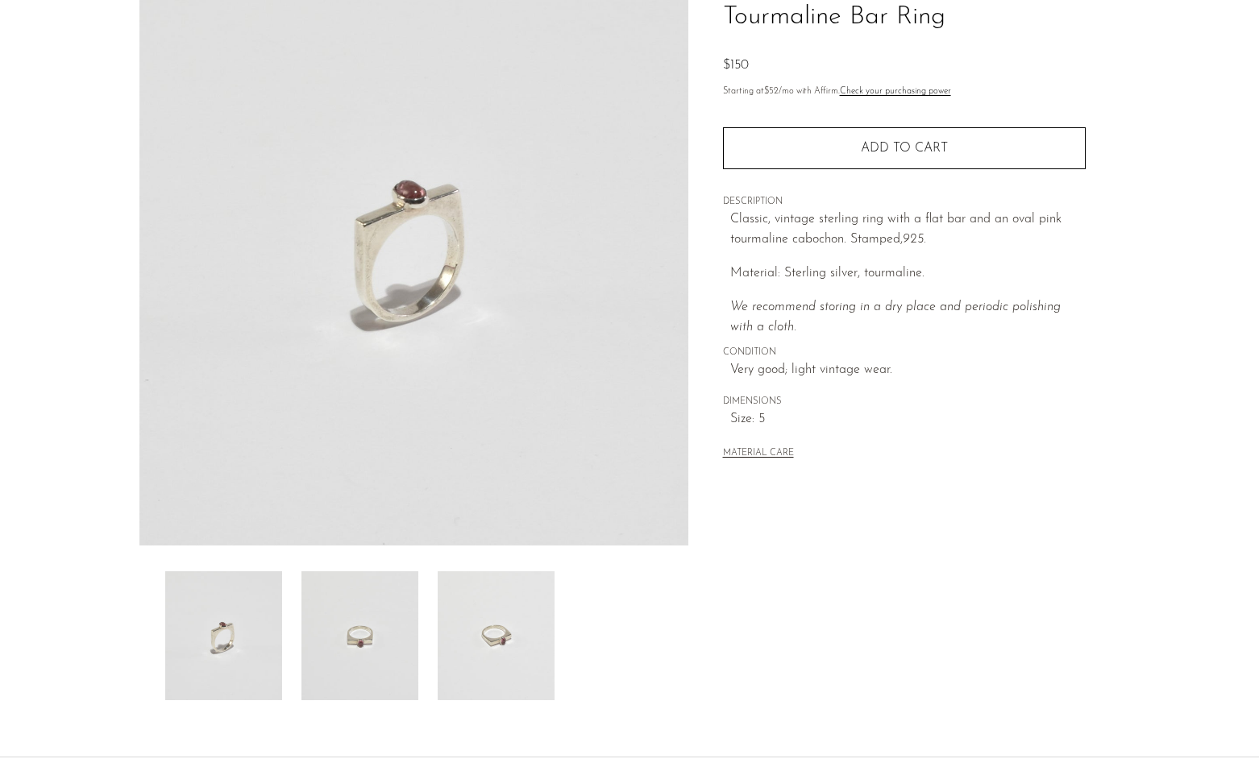
scroll to position [160, 0]
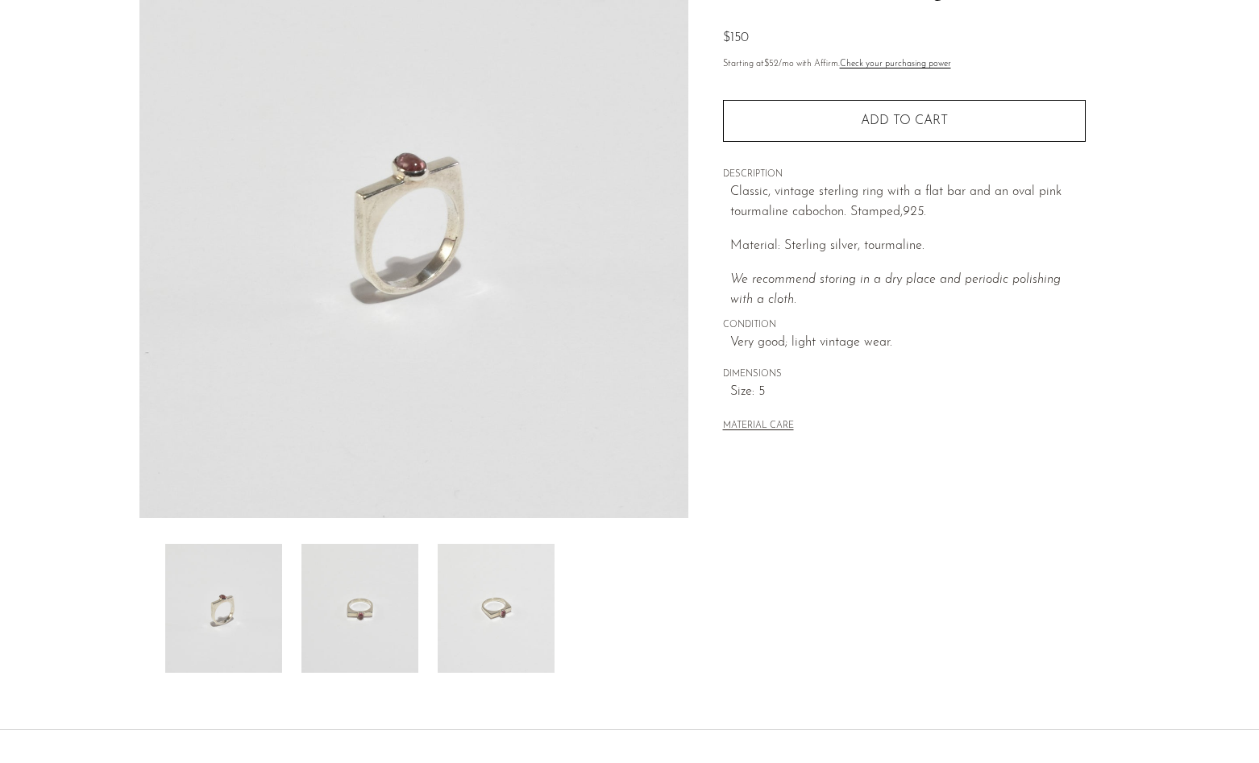
click at [342, 608] on img at bounding box center [359, 608] width 117 height 129
click at [460, 602] on img at bounding box center [496, 608] width 117 height 129
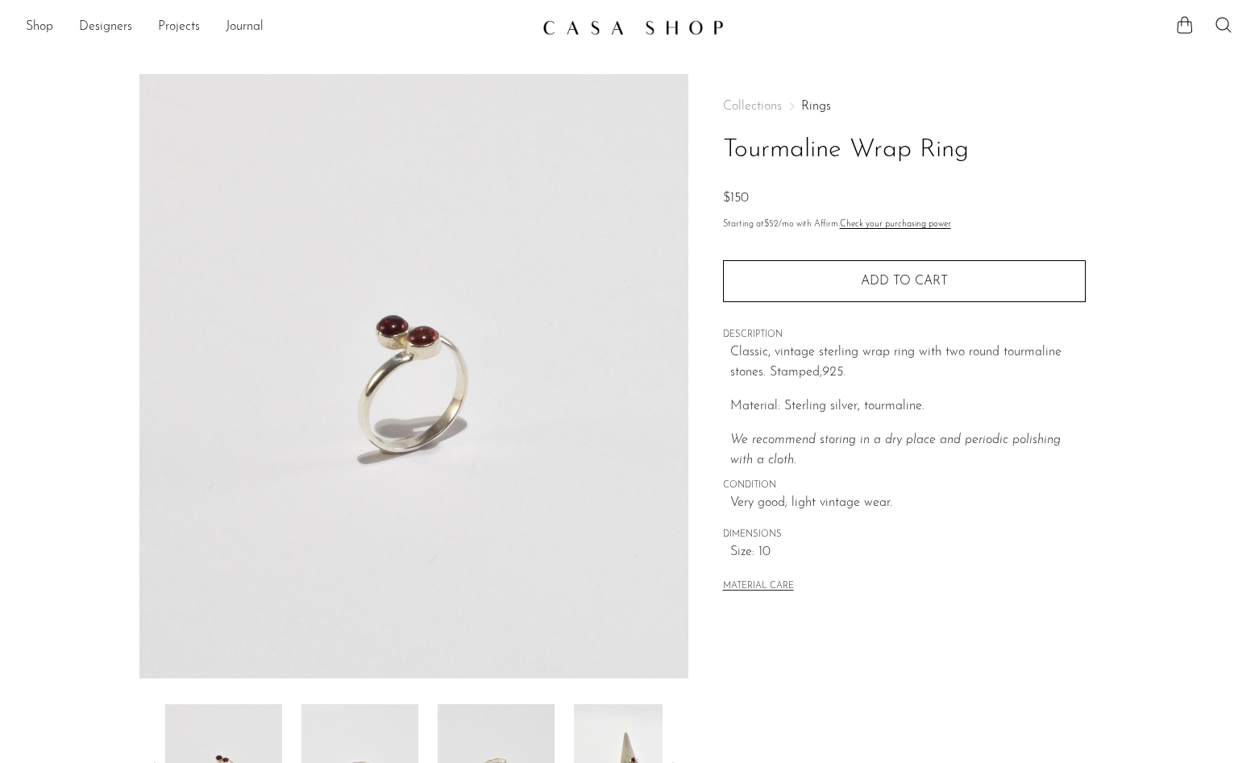
scroll to position [120, 0]
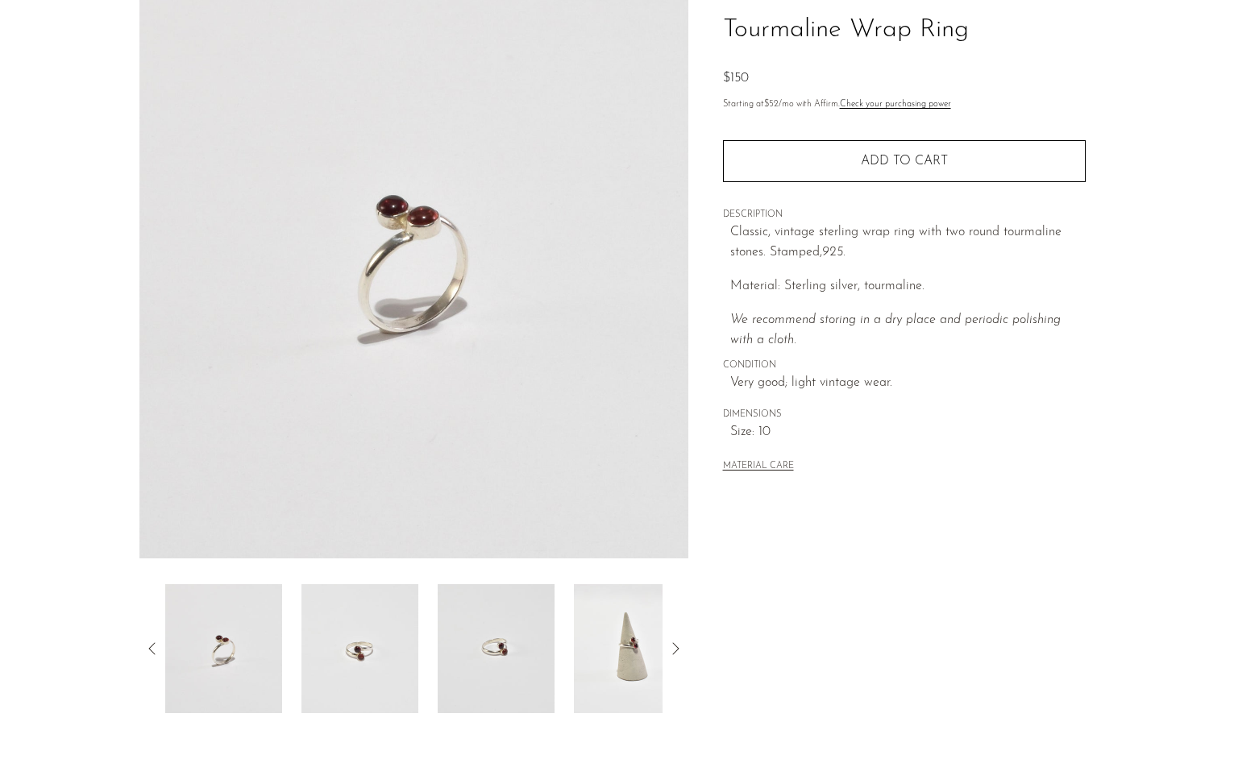
click at [338, 655] on img at bounding box center [359, 648] width 117 height 129
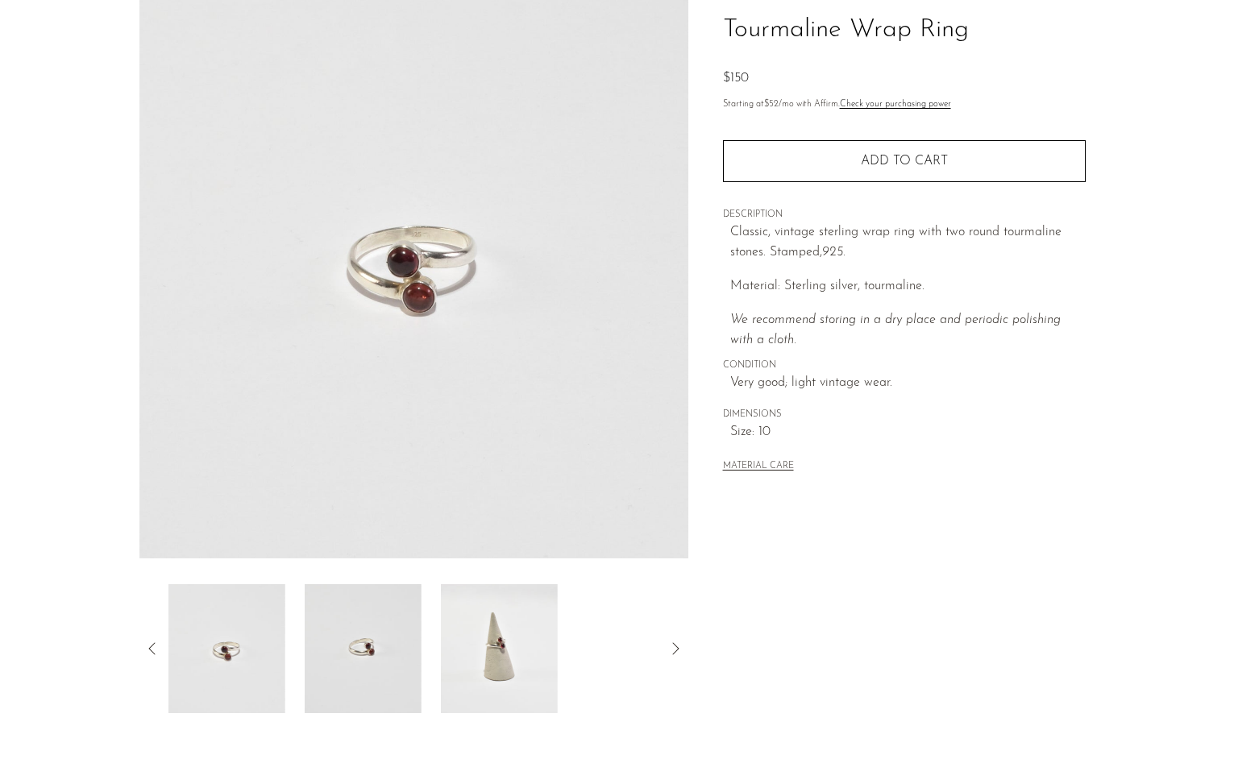
click at [381, 659] on img at bounding box center [363, 648] width 117 height 129
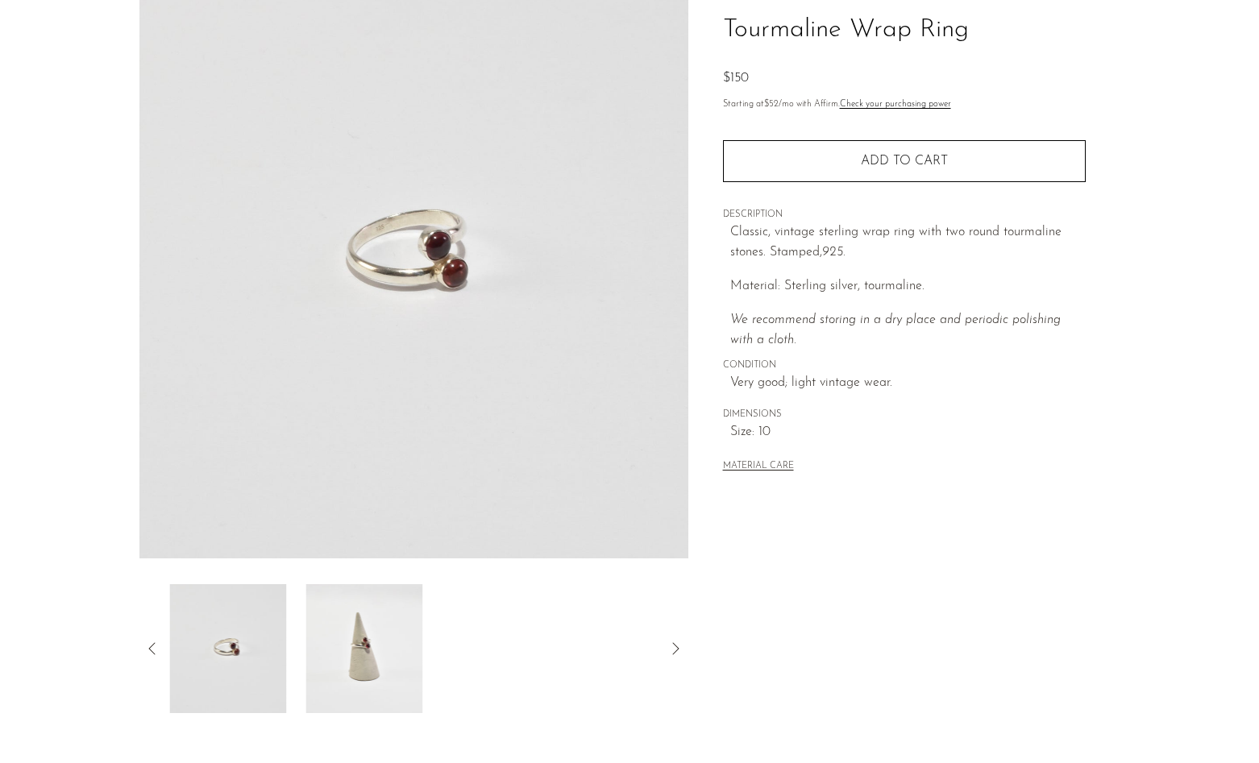
click at [395, 663] on img at bounding box center [363, 648] width 117 height 129
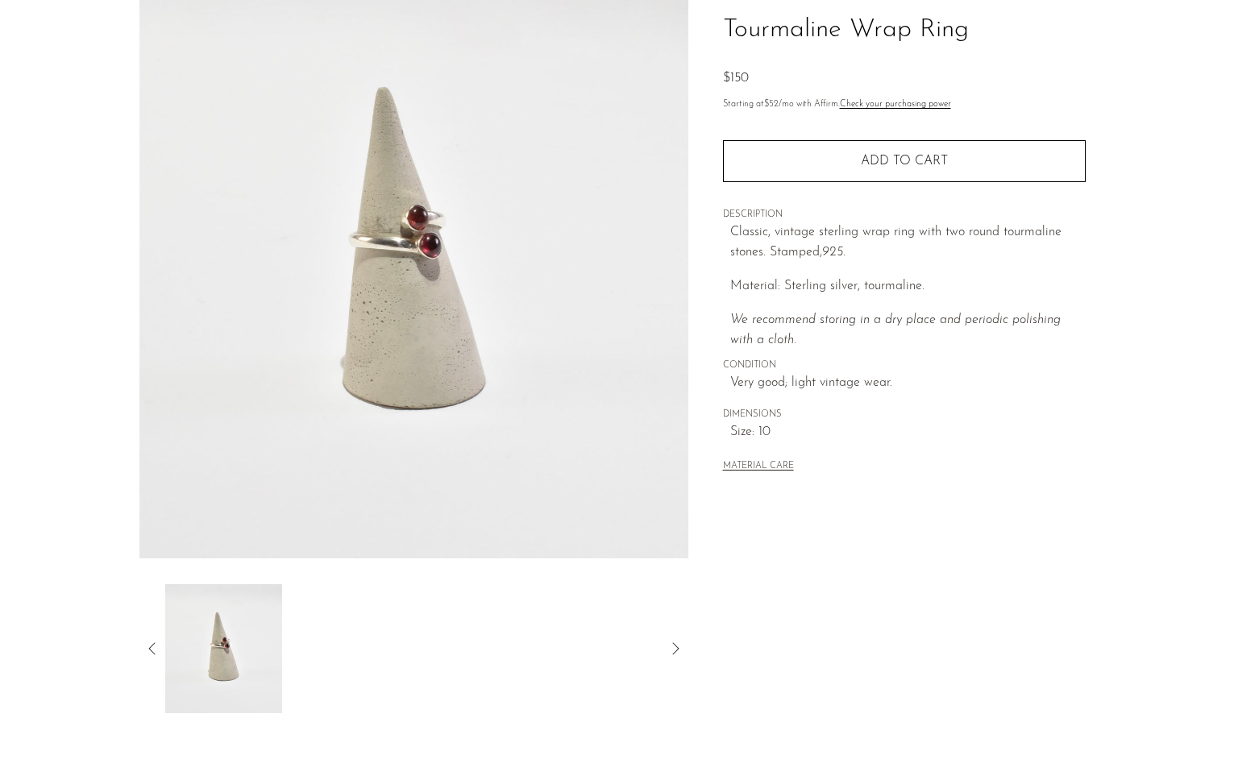
click at [147, 657] on icon at bounding box center [152, 648] width 19 height 19
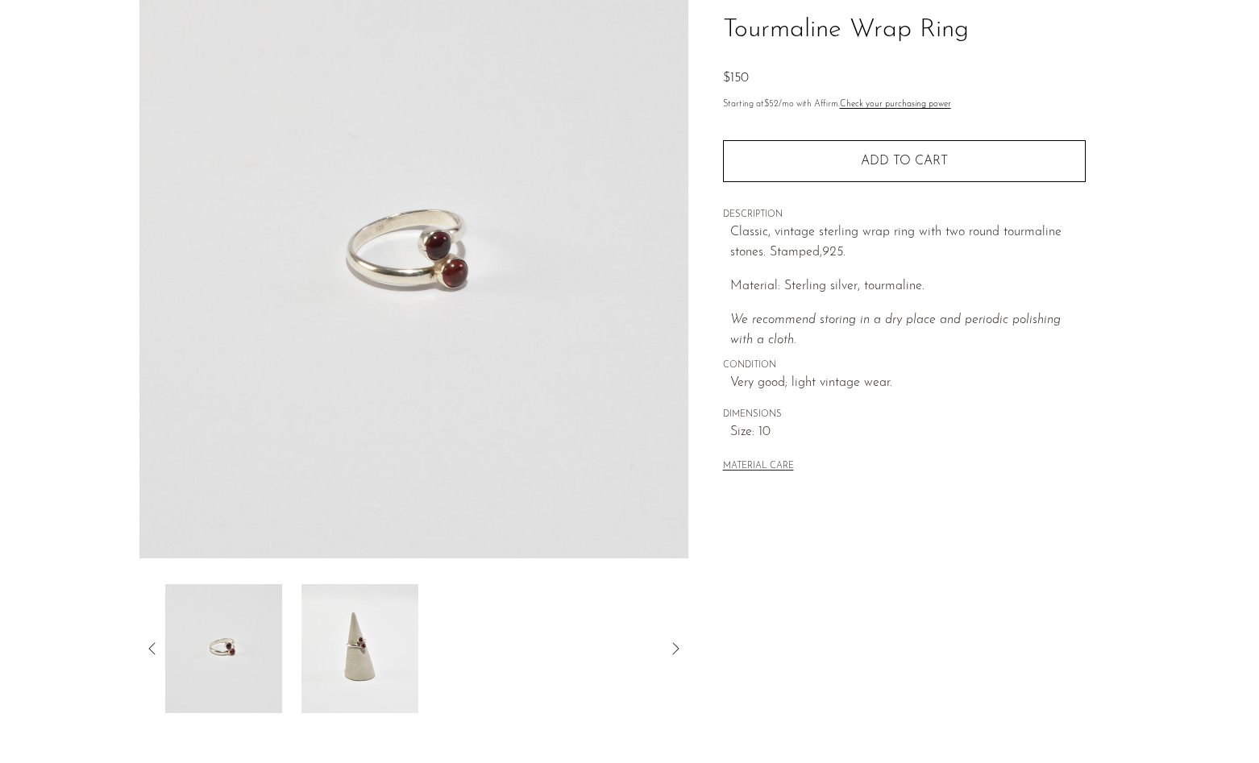
click at [244, 656] on img at bounding box center [223, 648] width 117 height 129
click at [148, 649] on icon at bounding box center [152, 648] width 19 height 19
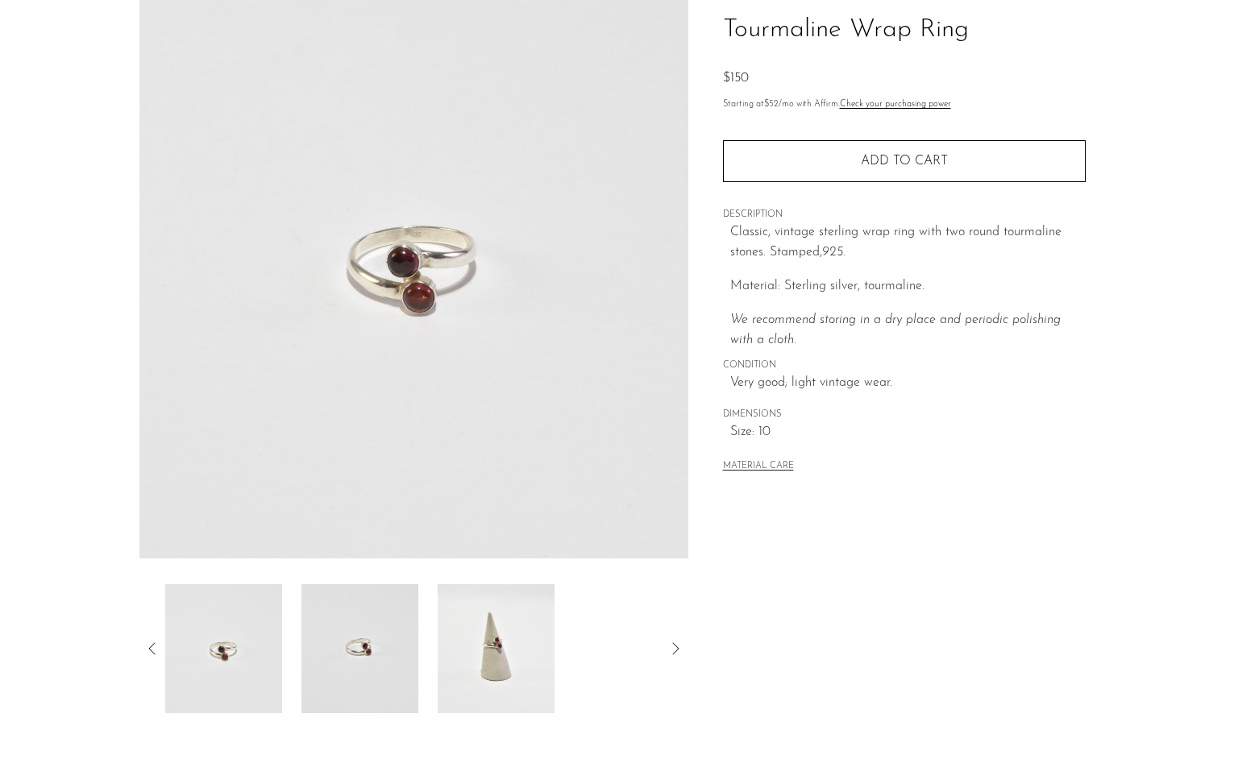
click at [145, 645] on icon at bounding box center [152, 648] width 19 height 19
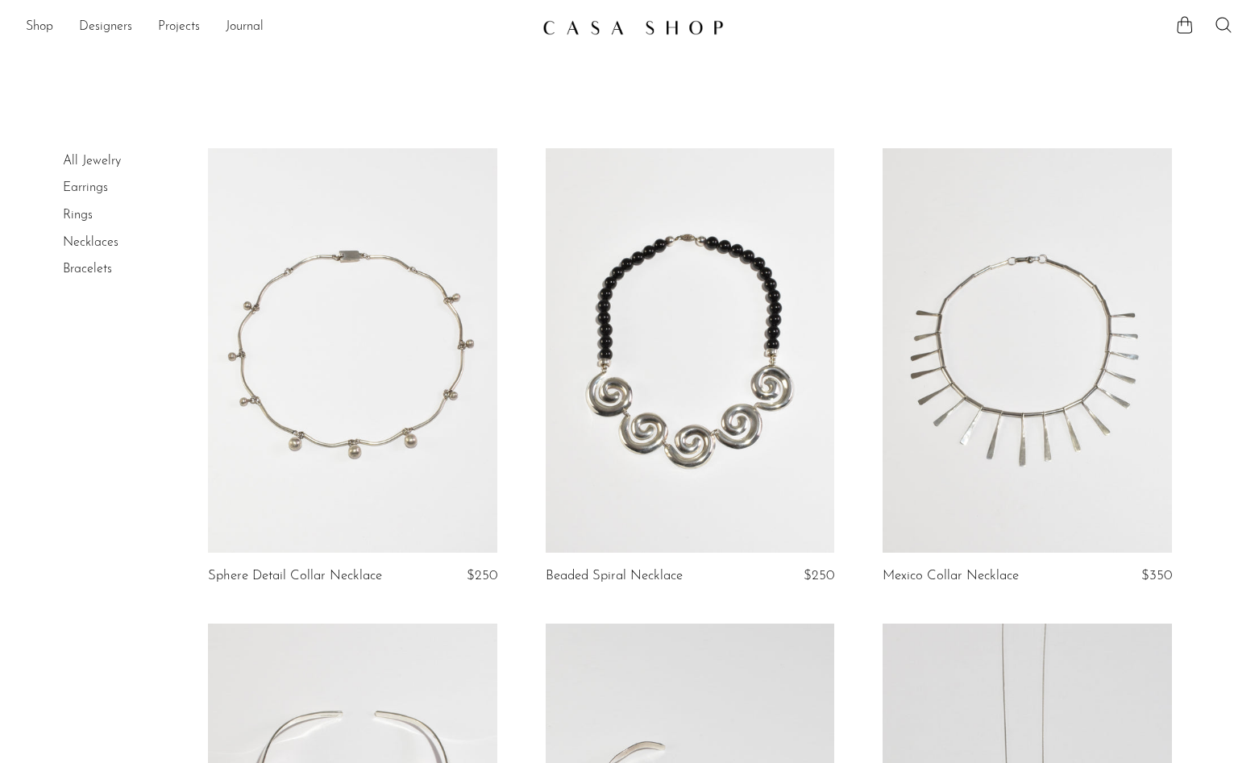
scroll to position [4592, 0]
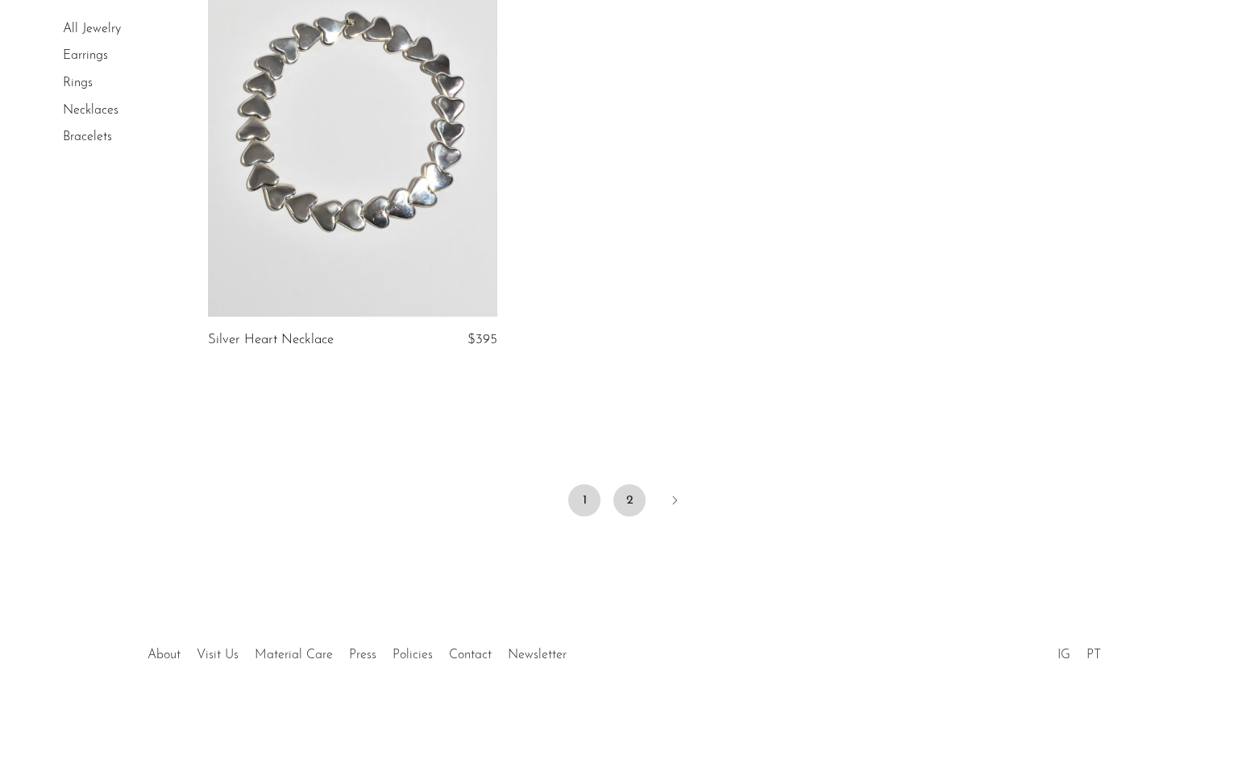
click at [640, 507] on link "2" at bounding box center [629, 500] width 32 height 32
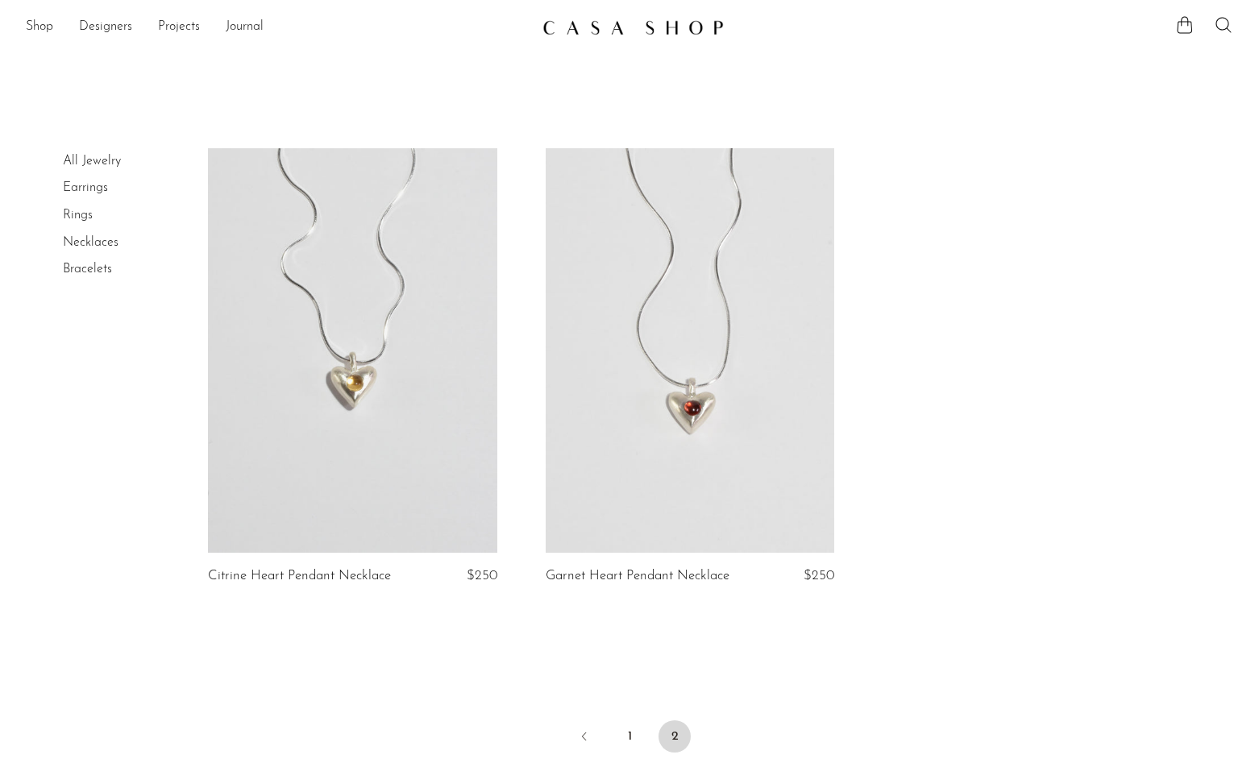
click at [74, 270] on link "Bracelets" at bounding box center [87, 269] width 49 height 13
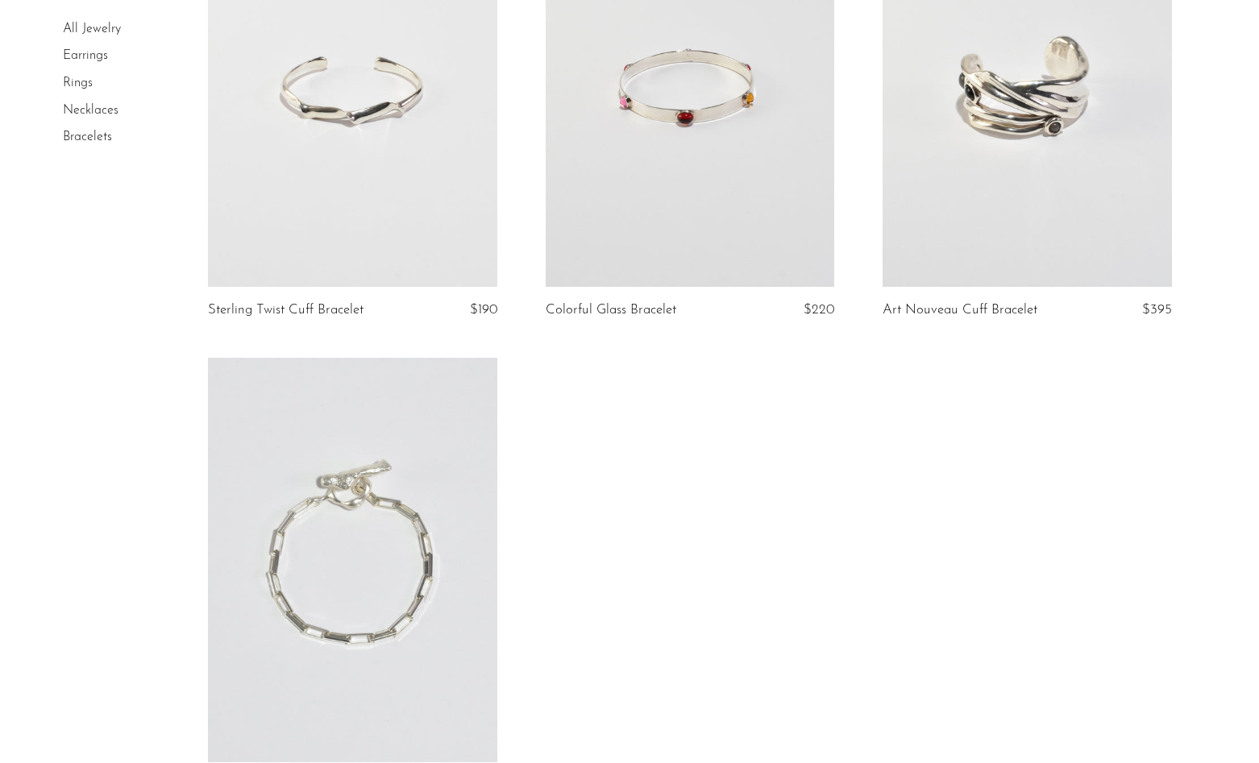
scroll to position [1397, 0]
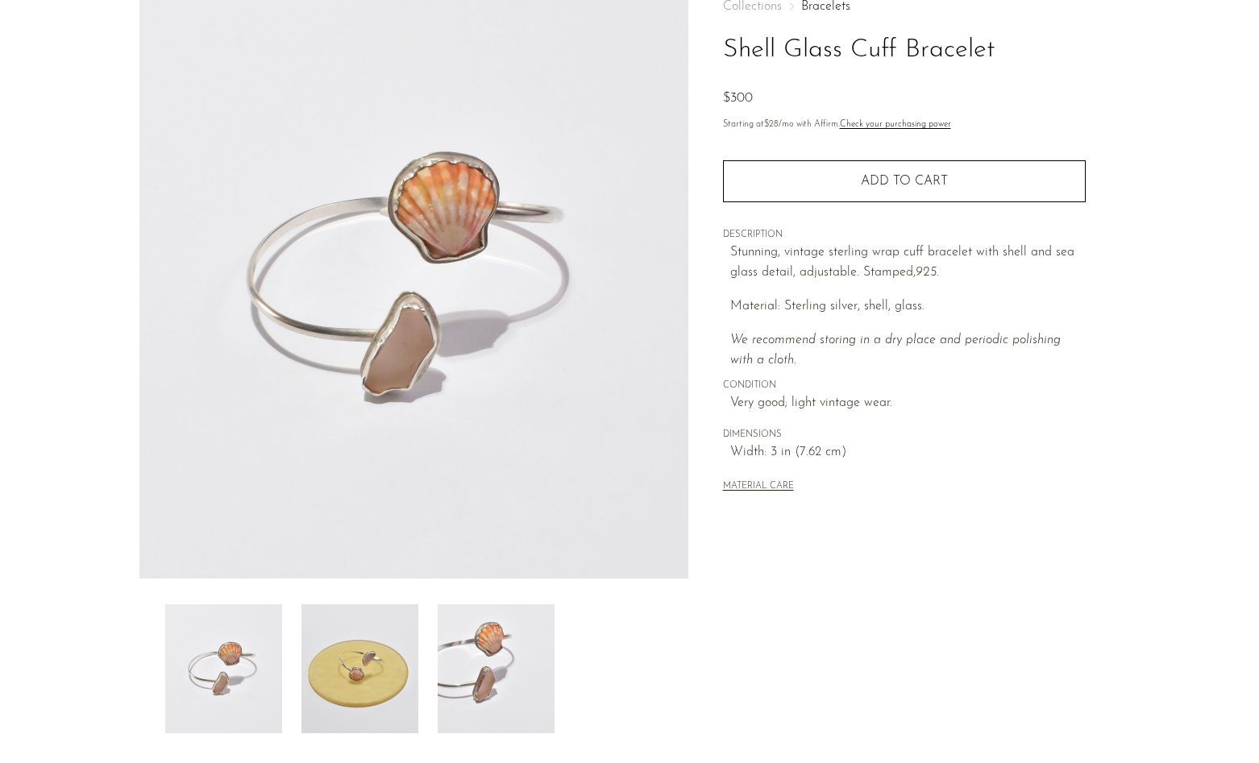
scroll to position [155, 0]
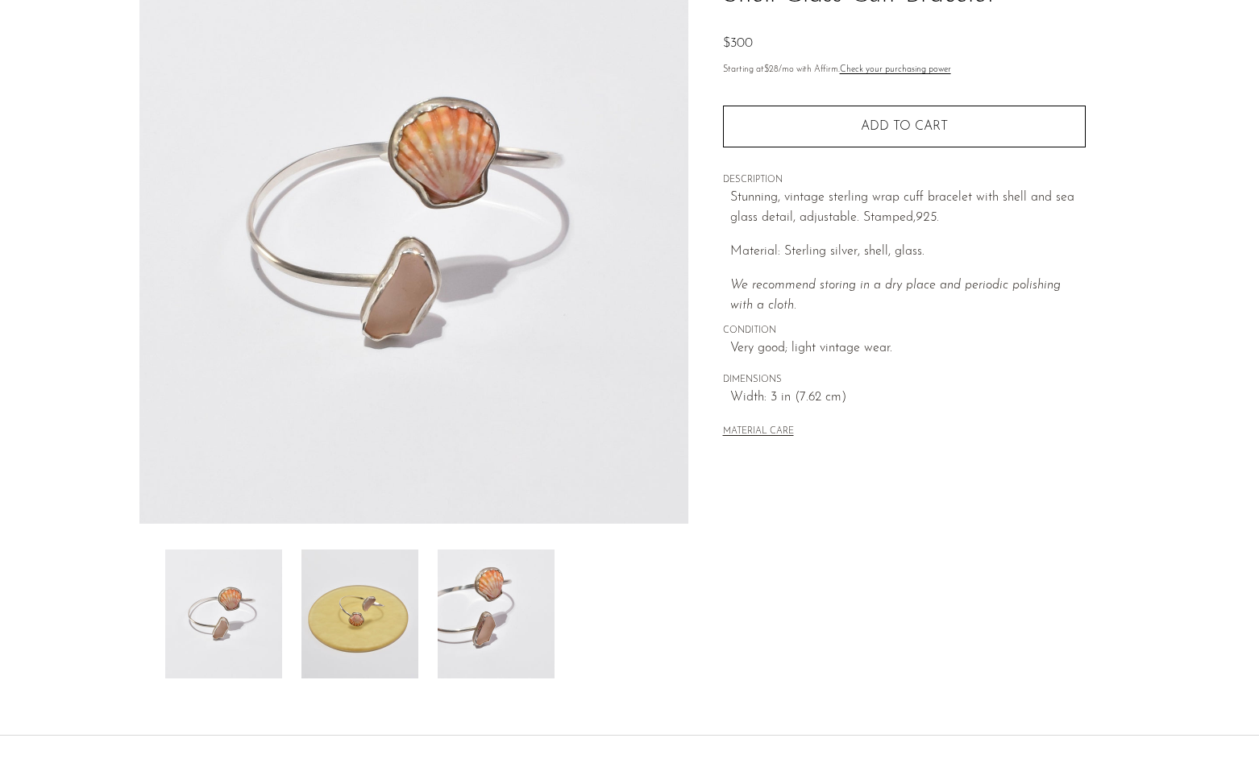
click at [367, 595] on img at bounding box center [359, 613] width 117 height 129
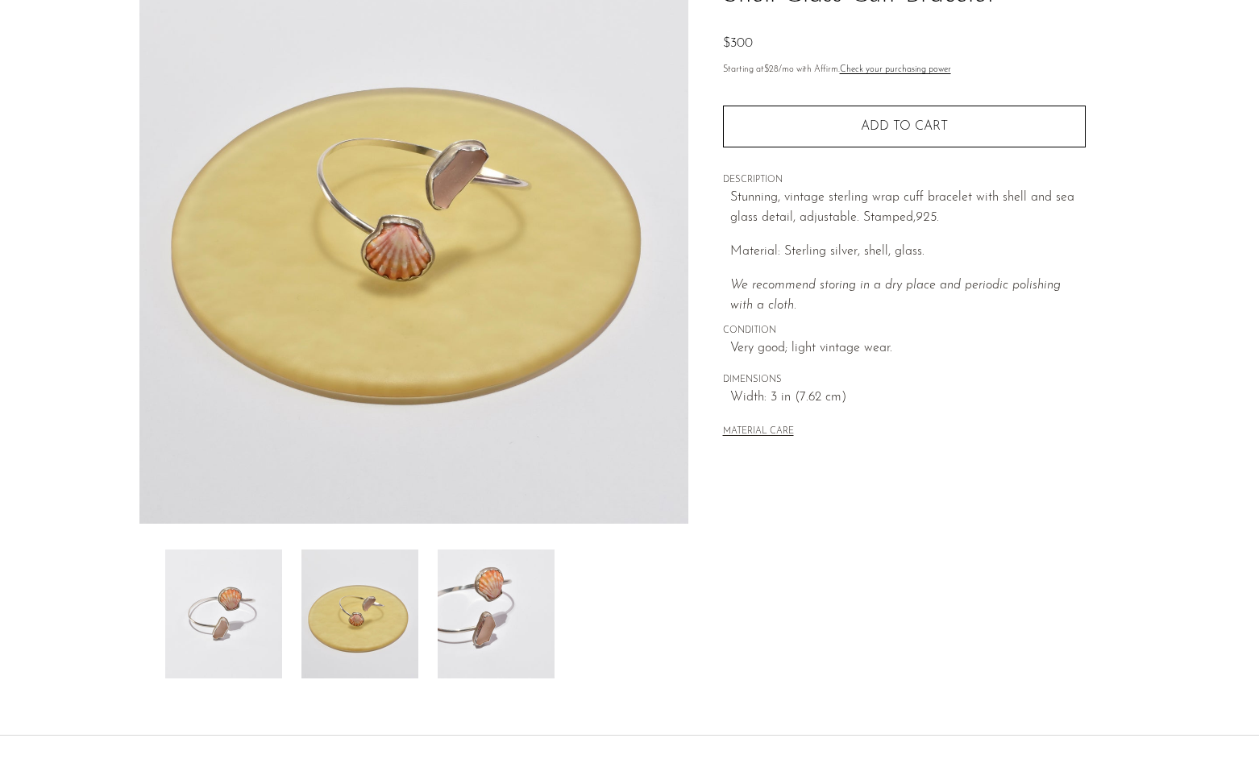
click at [448, 604] on img at bounding box center [496, 613] width 117 height 129
